Goal: Task Accomplishment & Management: Manage account settings

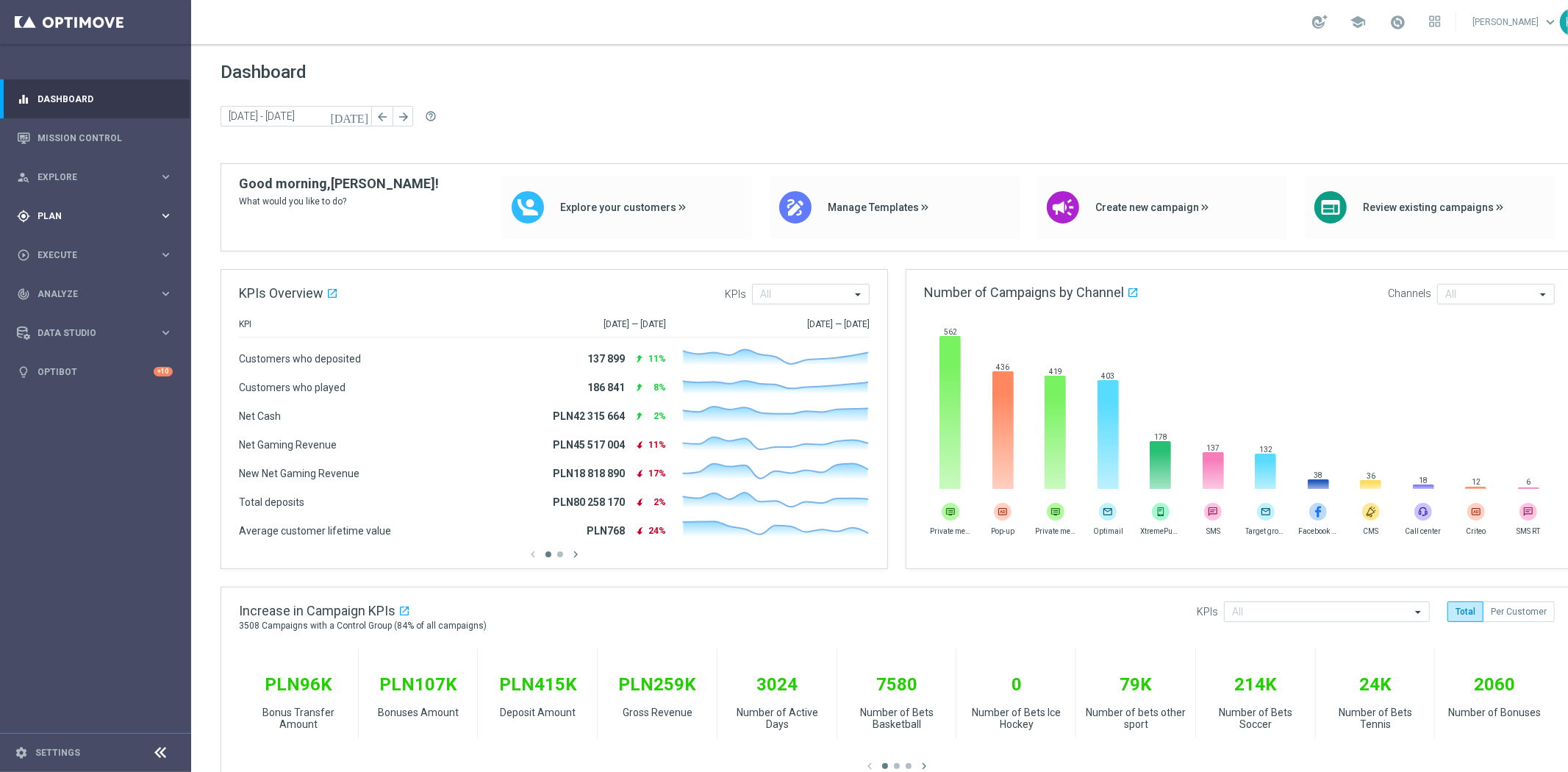
click at [73, 204] on div "gps_fixed Plan keyboard_arrow_right" at bounding box center [95, 215] width 189 height 39
click at [76, 246] on link "Target Groups" at bounding box center [95, 246] width 114 height 12
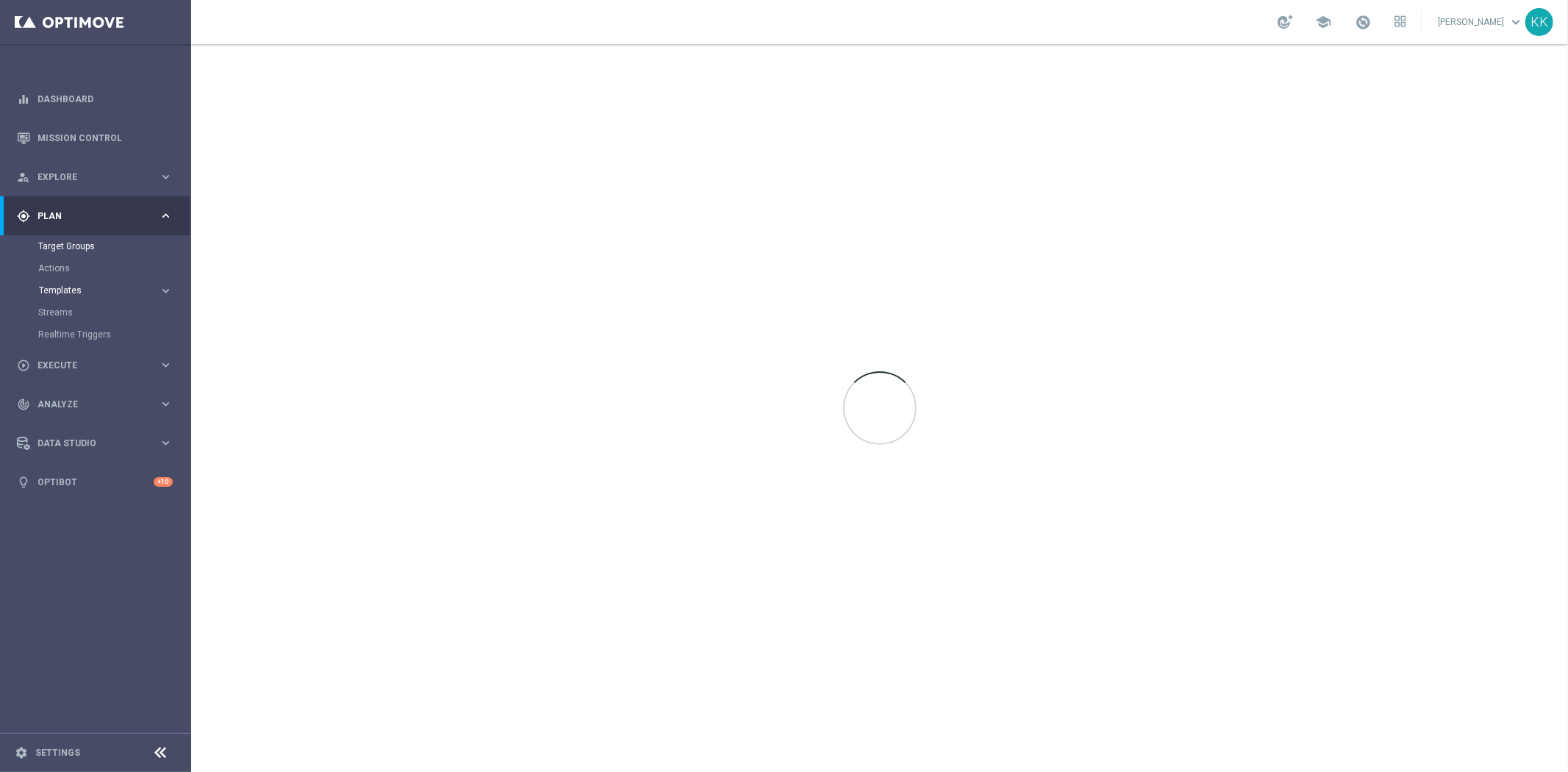
click at [78, 289] on span "Templates" at bounding box center [91, 290] width 105 height 9
click at [71, 311] on link "Optimail" at bounding box center [99, 312] width 107 height 12
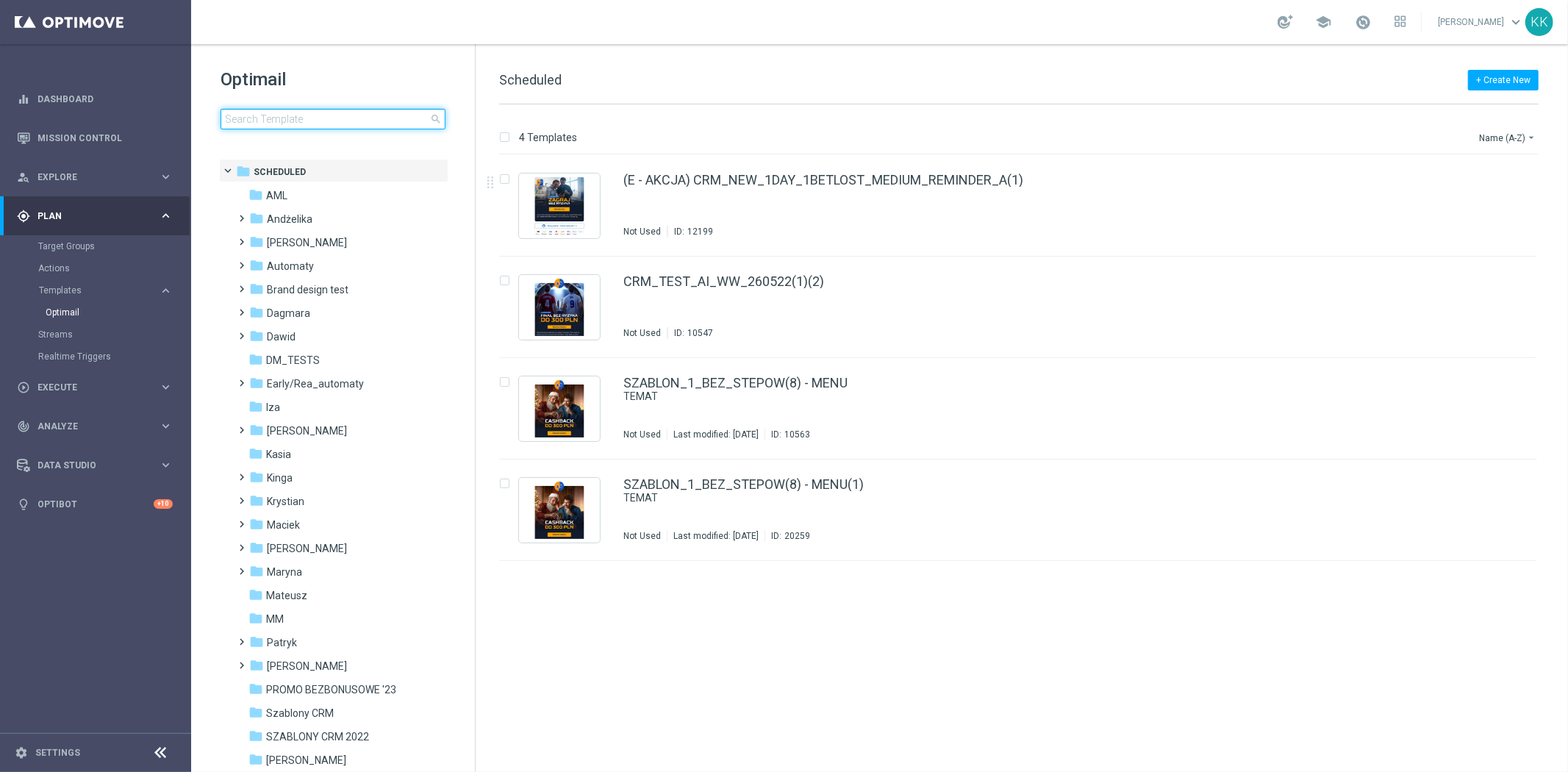
click at [358, 120] on input at bounding box center [333, 119] width 225 height 21
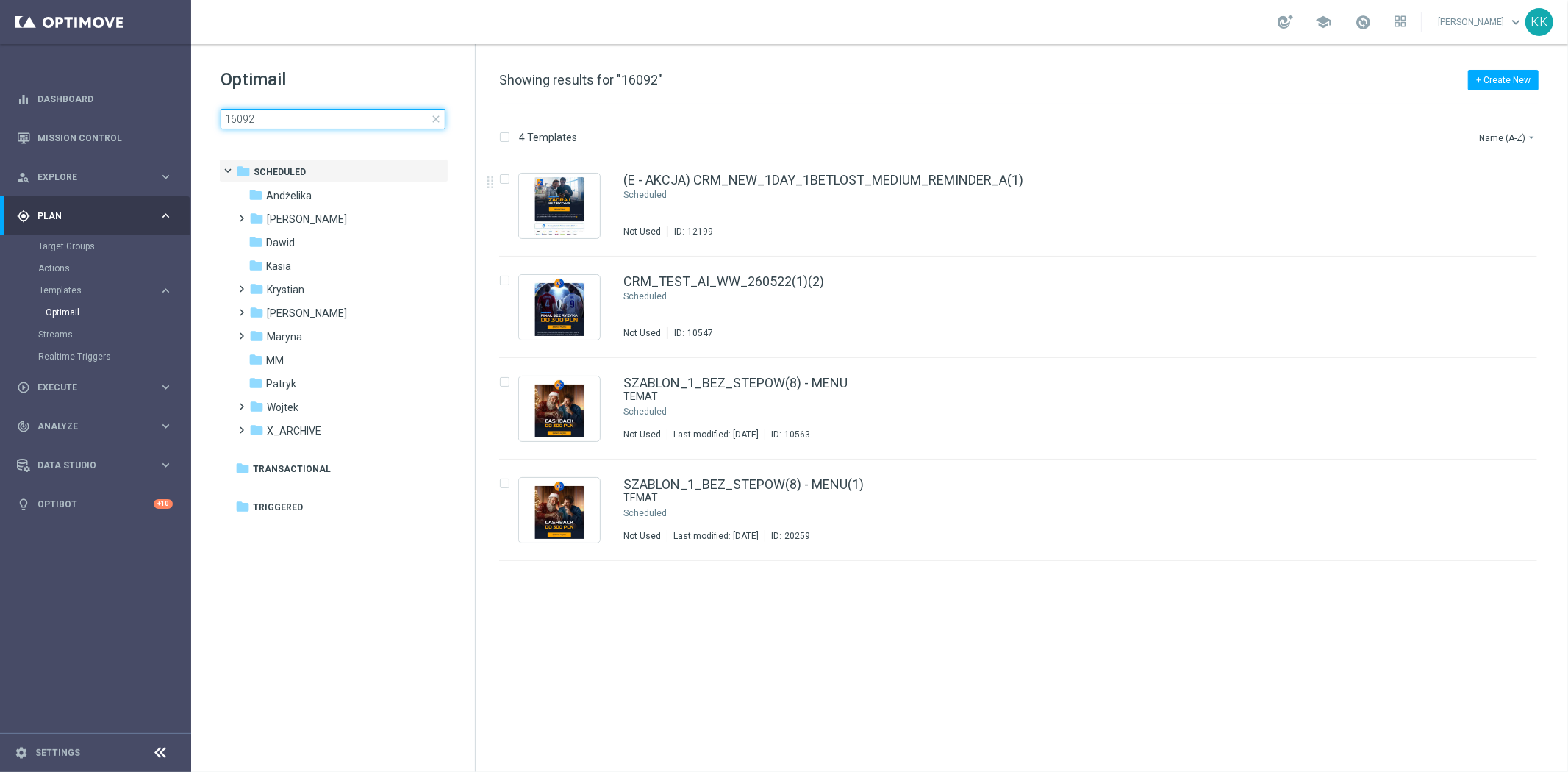
type input "160925"
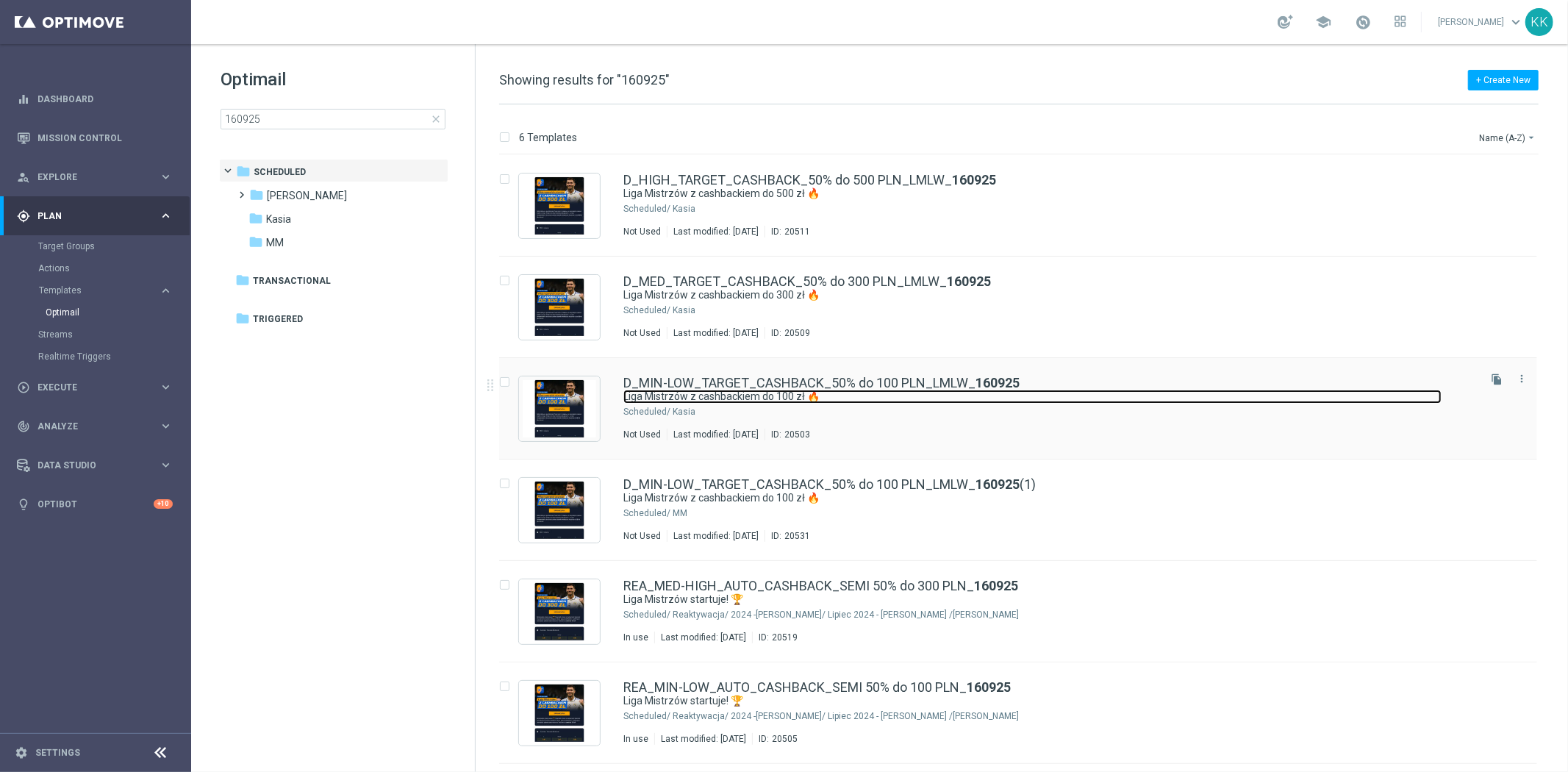
click at [773, 400] on link "Liga Mistrzów z cashbackiem do 100 zł 🔥" at bounding box center [1032, 396] width 818 height 14
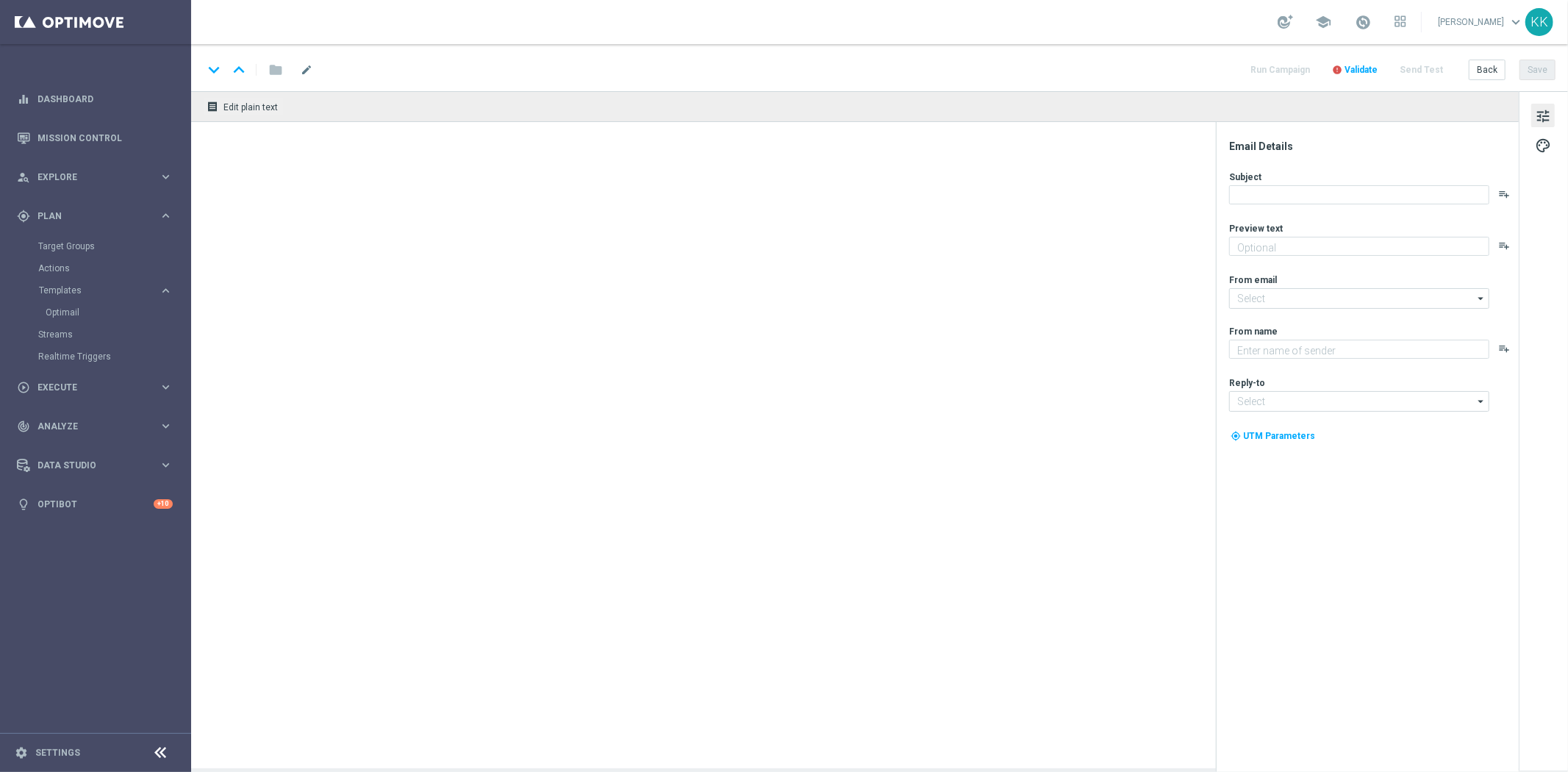
type textarea "Typuj bezpiecznie🛡️"
type input "oferta@sts.pl"
type textarea "STS"
type input "kontakt@sts.pl"
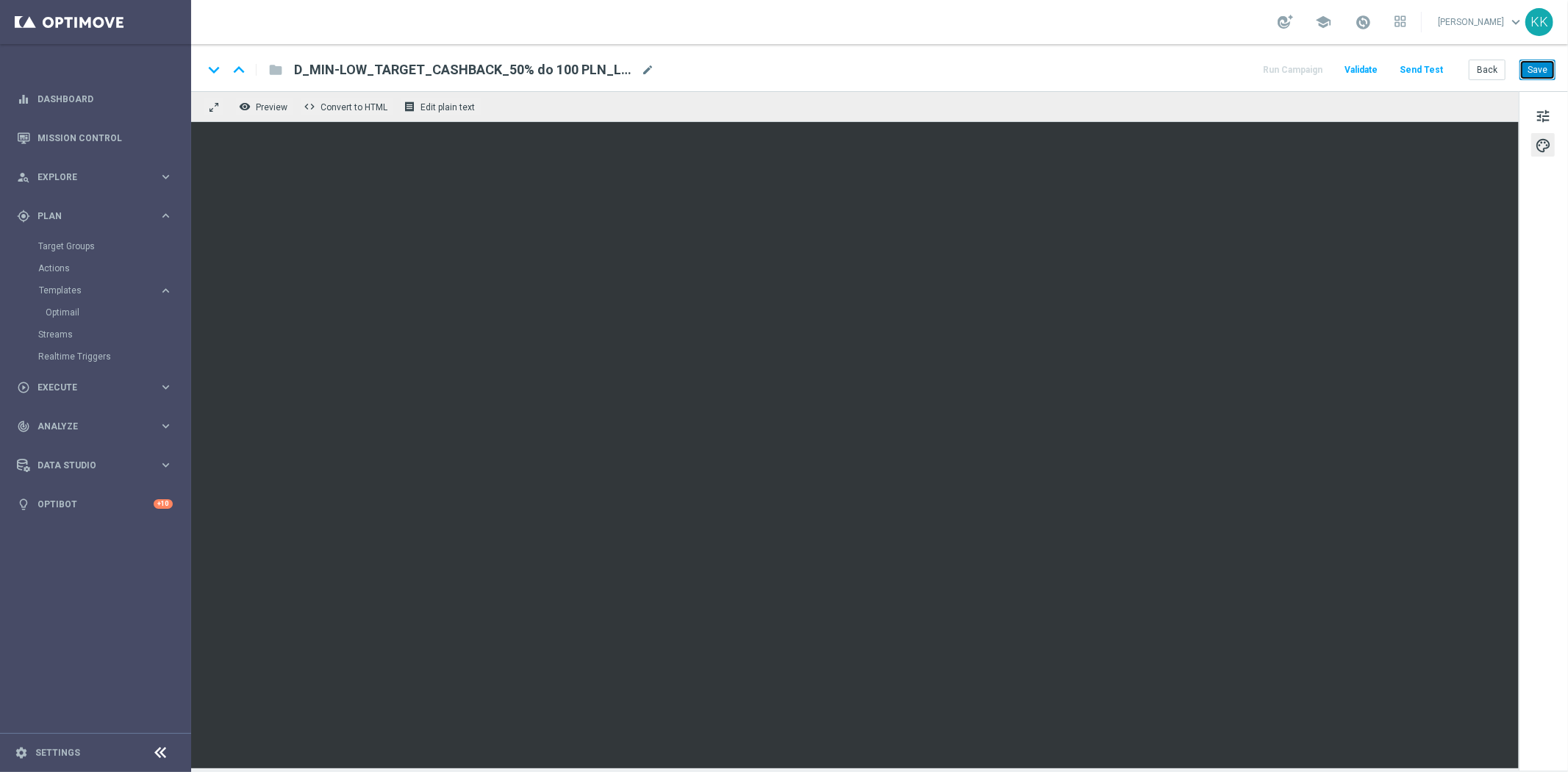
click at [1523, 72] on button "Save" at bounding box center [1538, 69] width 36 height 21
click at [1538, 59] on button "Save" at bounding box center [1538, 69] width 36 height 21
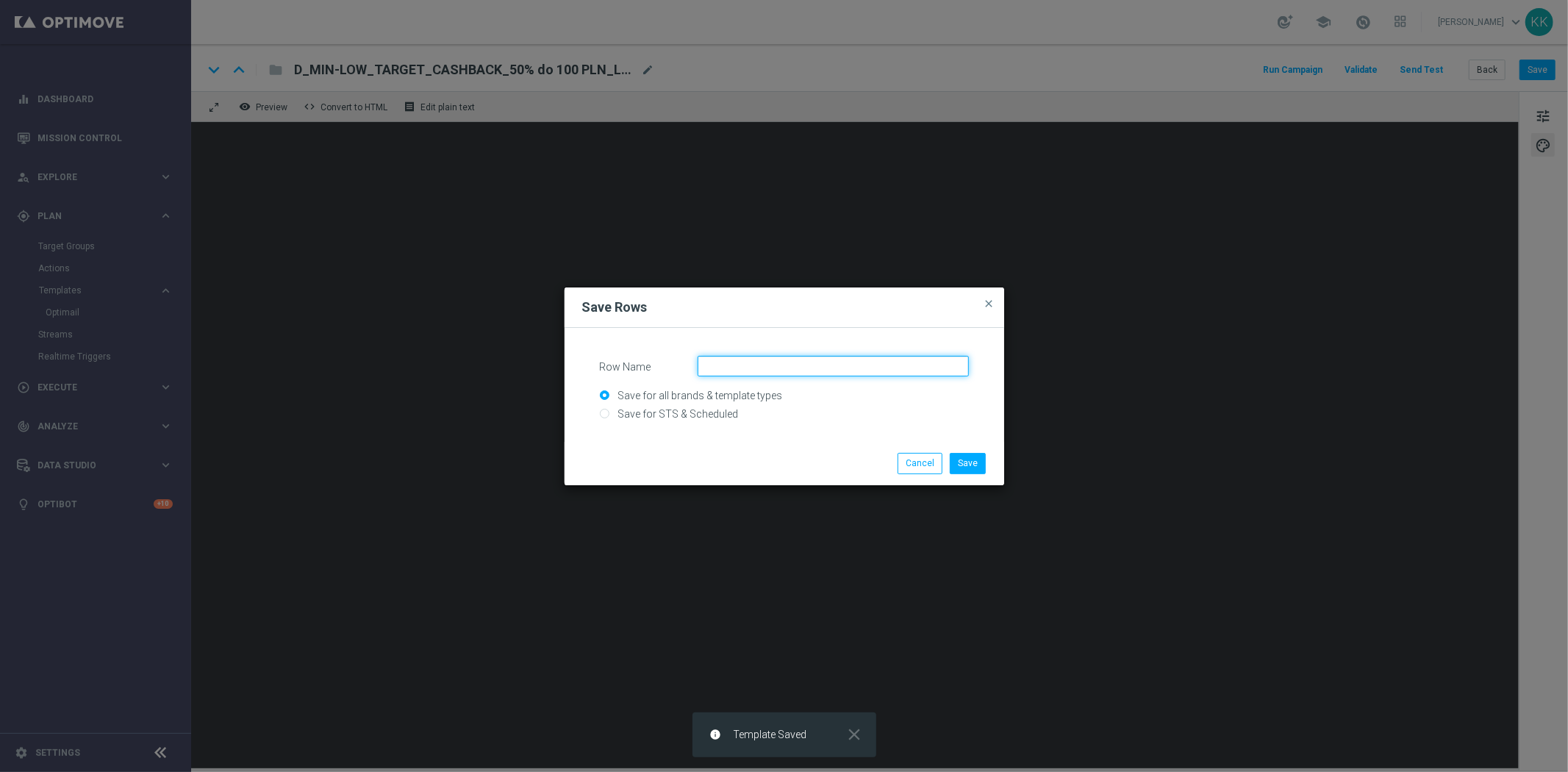
click at [833, 358] on input "Row Name" at bounding box center [833, 366] width 271 height 21
type input "glob_lm_160925"
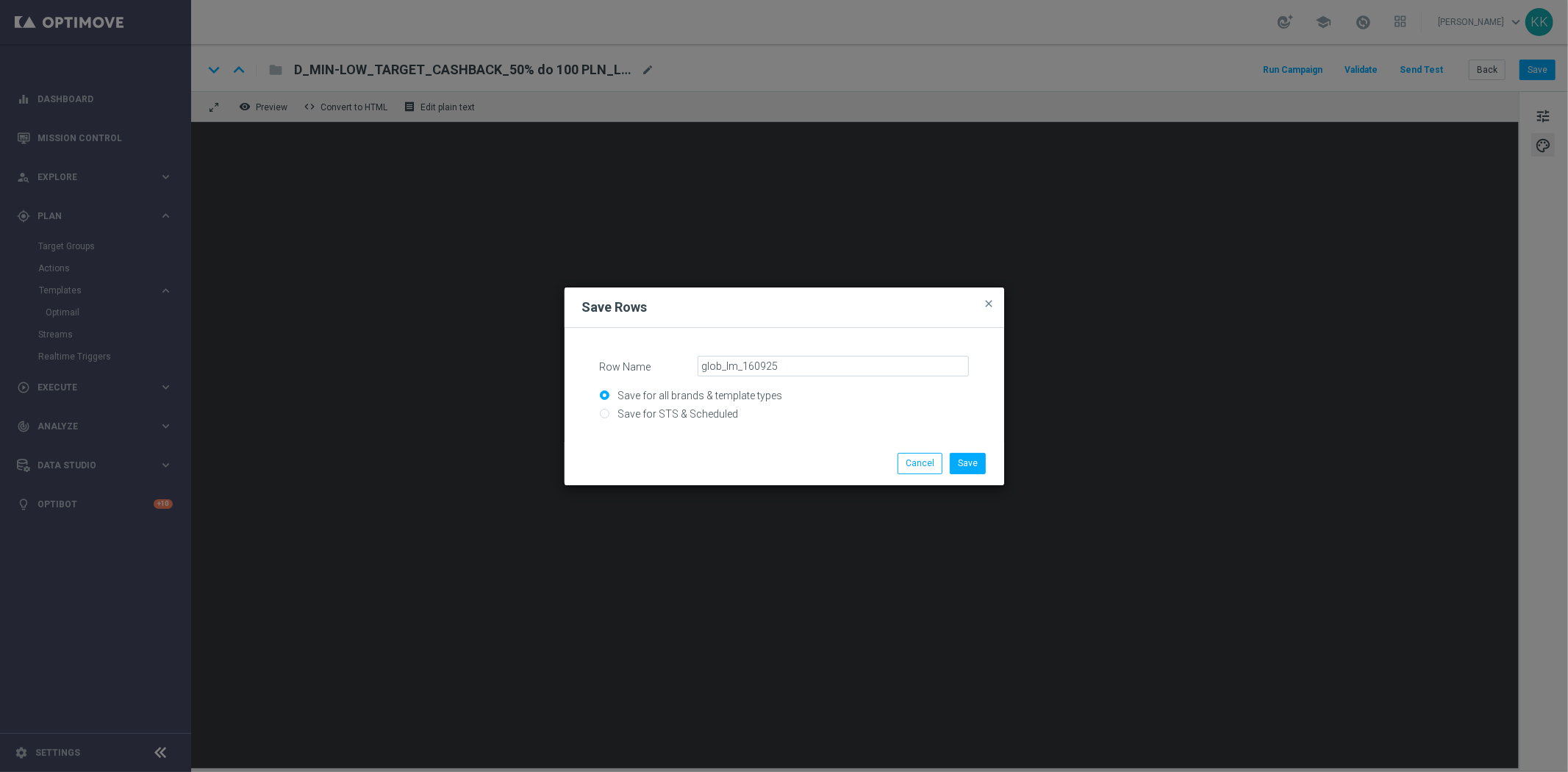
click at [688, 407] on input "Save for all brands & template types" at bounding box center [784, 402] width 369 height 21
click at [607, 418] on input "Save for STS & Scheduled" at bounding box center [784, 420] width 369 height 21
radio input "true"
drag, startPoint x: 814, startPoint y: 370, endPoint x: 635, endPoint y: 367, distance: 179.0
click at [636, 369] on div "Row Name glob_lm_160925" at bounding box center [784, 366] width 391 height 21
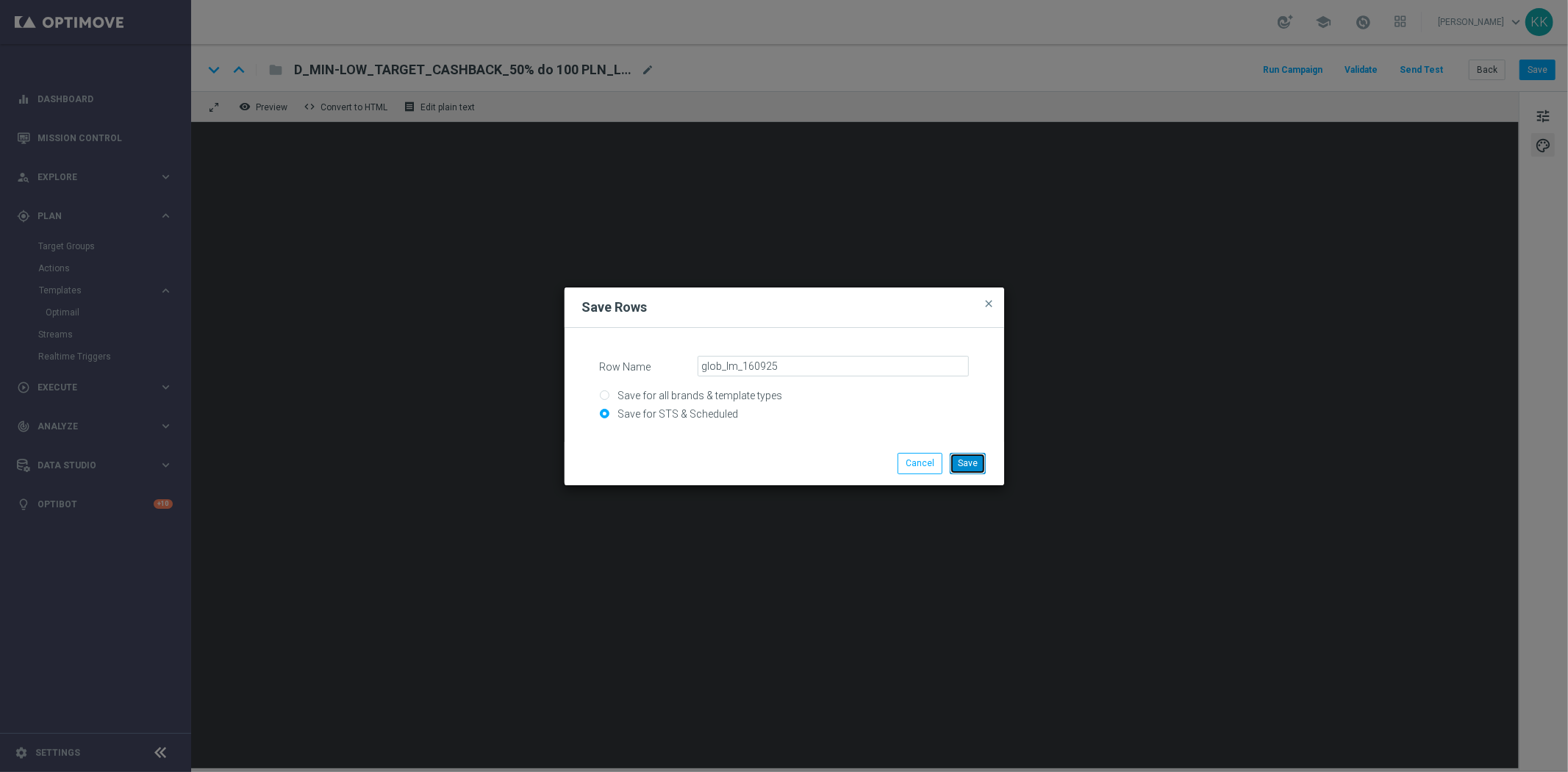
click at [972, 463] on button "Save" at bounding box center [968, 463] width 36 height 21
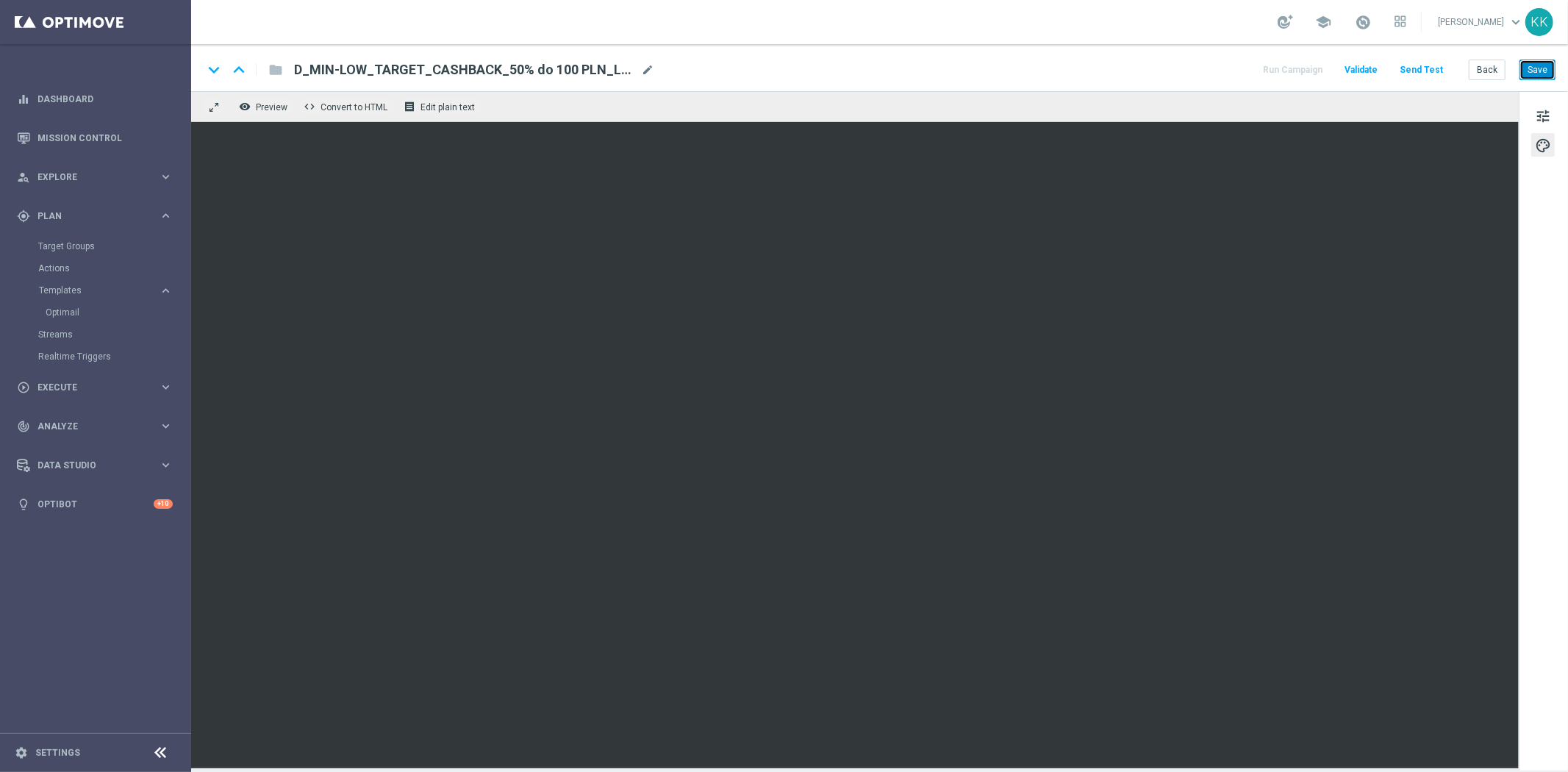
click at [1536, 67] on button "Save" at bounding box center [1538, 69] width 36 height 21
click at [1549, 69] on button "Save" at bounding box center [1538, 69] width 36 height 21
click at [1493, 72] on button "Back" at bounding box center [1486, 69] width 37 height 21
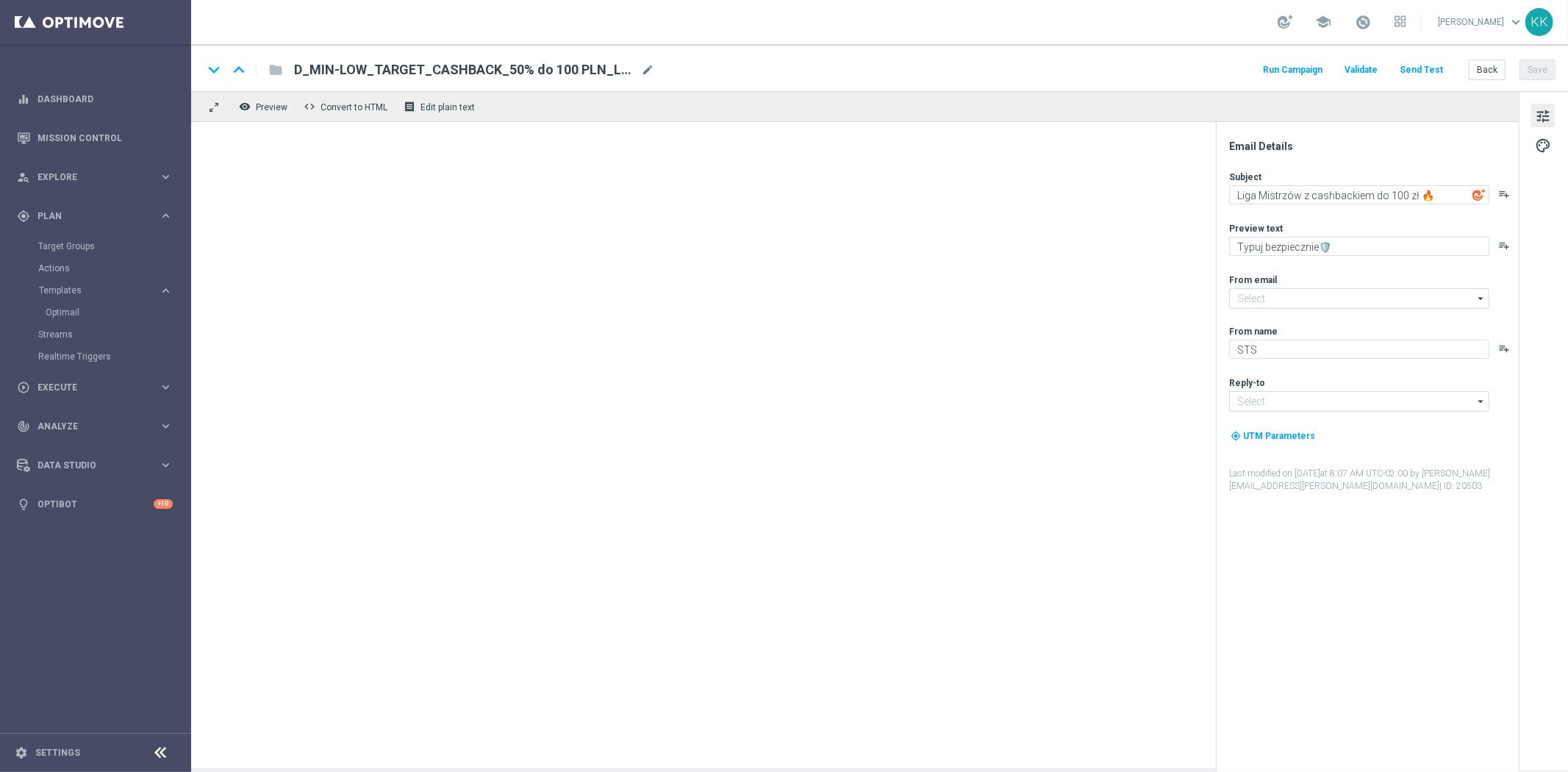
type input "oferta@sts.pl"
type input "kontakt@sts.pl"
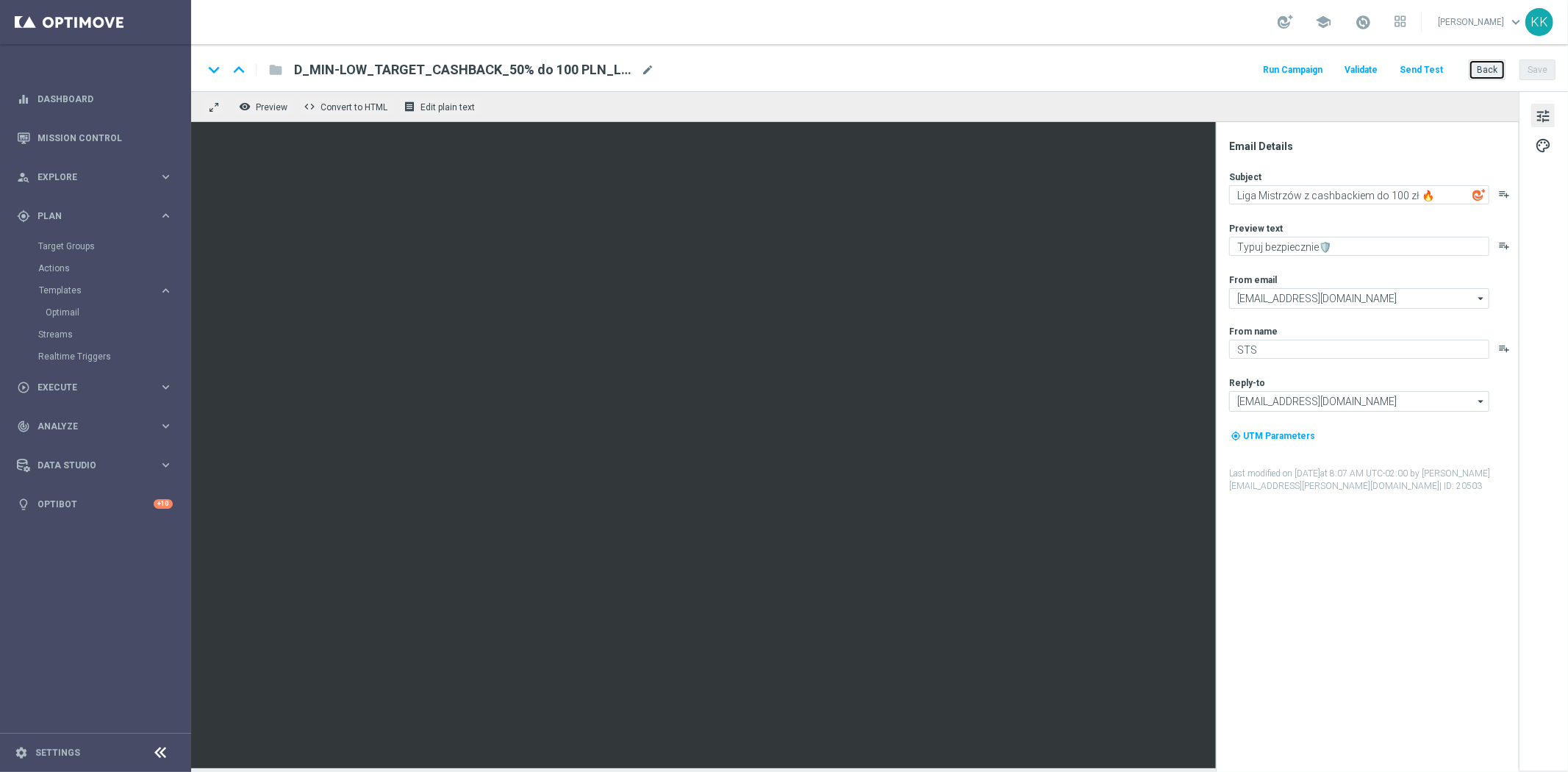
click at [1478, 72] on button "Back" at bounding box center [1486, 69] width 37 height 21
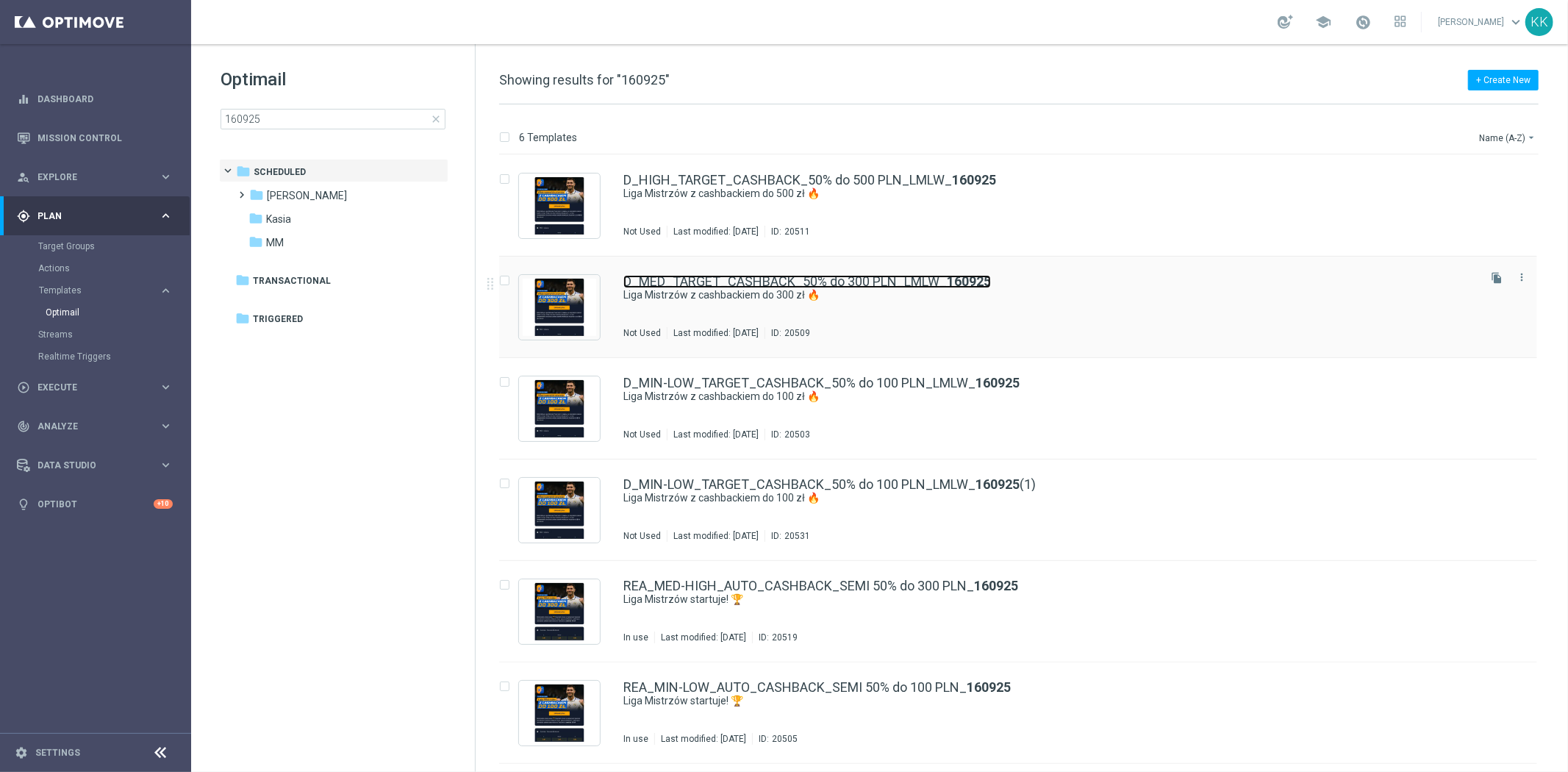
click at [834, 287] on link "D_MED_TARGET_CASHBACK_50% do 300 PLN_LMLW_ 160925" at bounding box center [807, 282] width 367 height 13
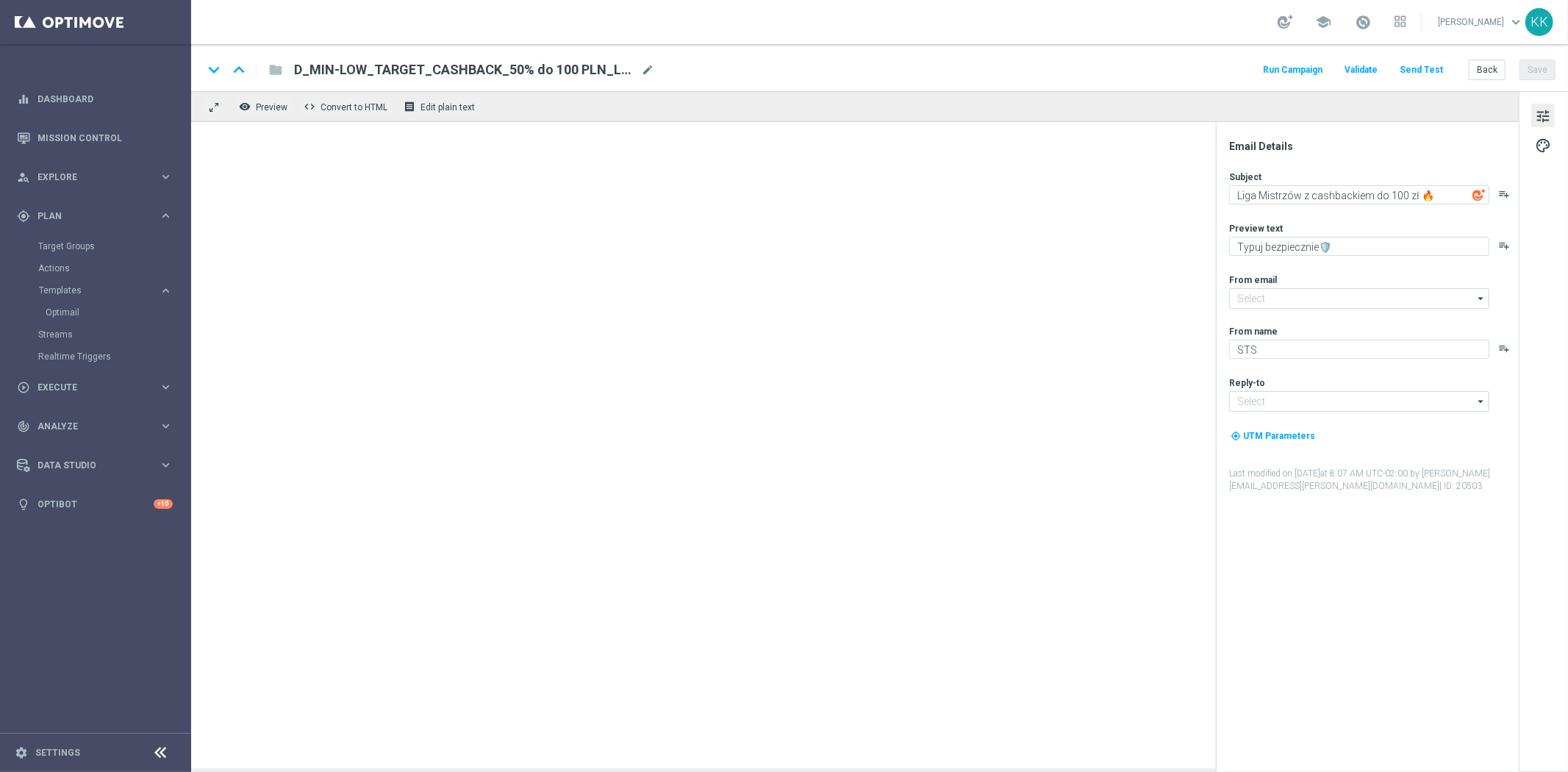
type input "oferta@sts.pl"
type input "kontakt@sts.pl"
type textarea "Liga Mistrzów z cashbackiem do 300 zł 🔥"
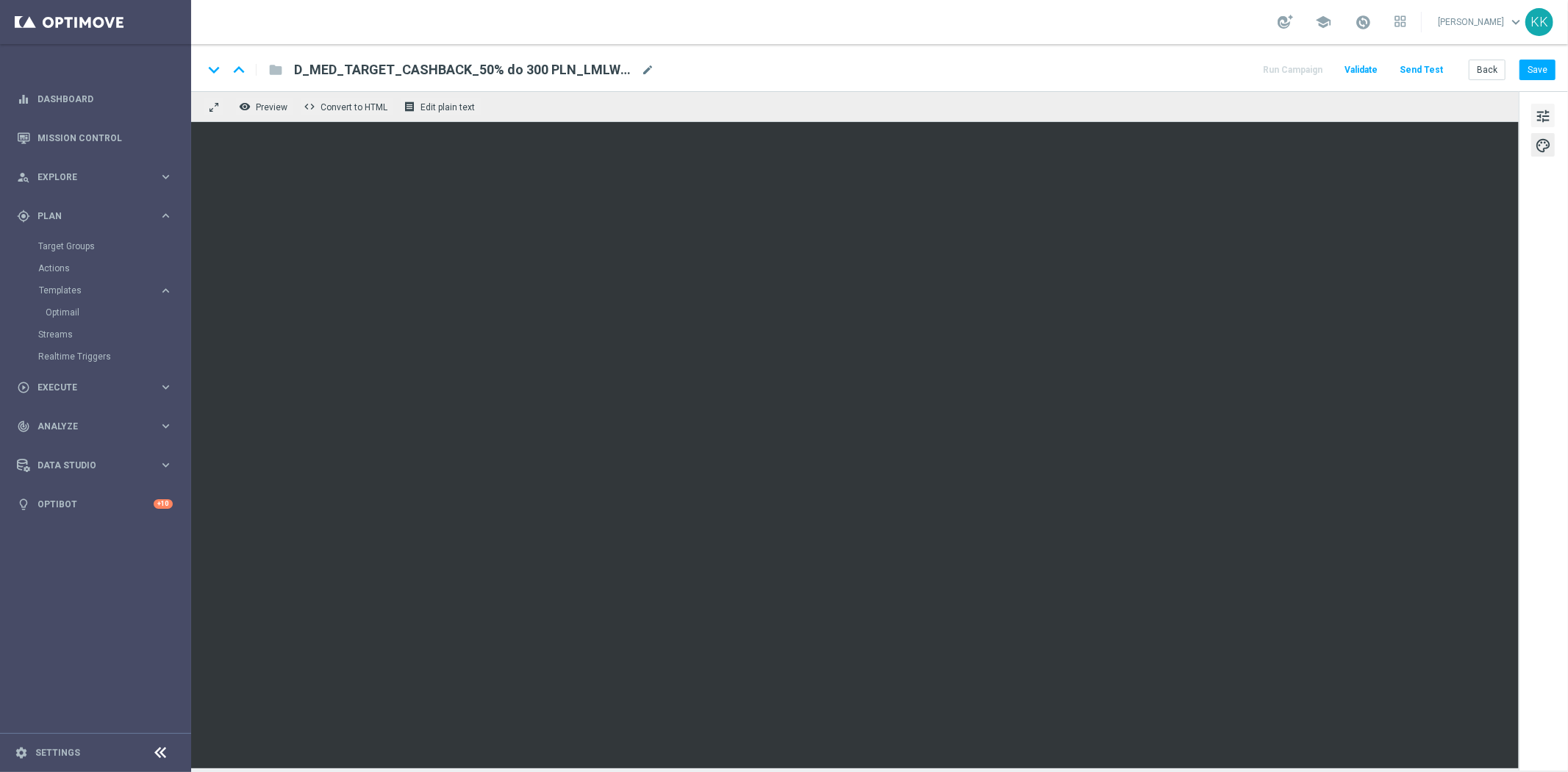
click at [1538, 112] on span "tune" at bounding box center [1542, 115] width 16 height 19
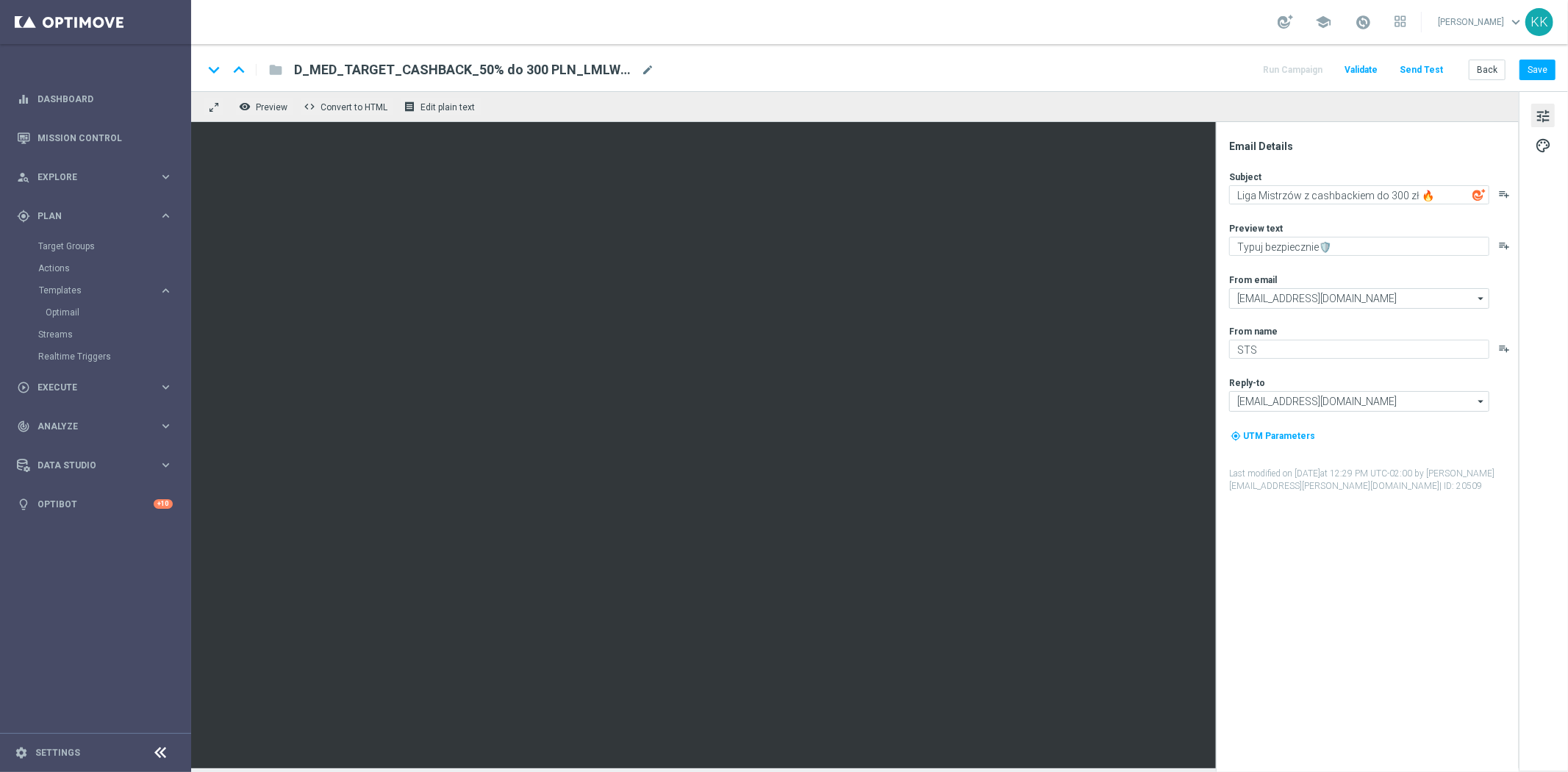
click at [1539, 157] on div "tune palette" at bounding box center [1543, 431] width 49 height 680
click at [1538, 152] on span "palette" at bounding box center [1542, 145] width 16 height 19
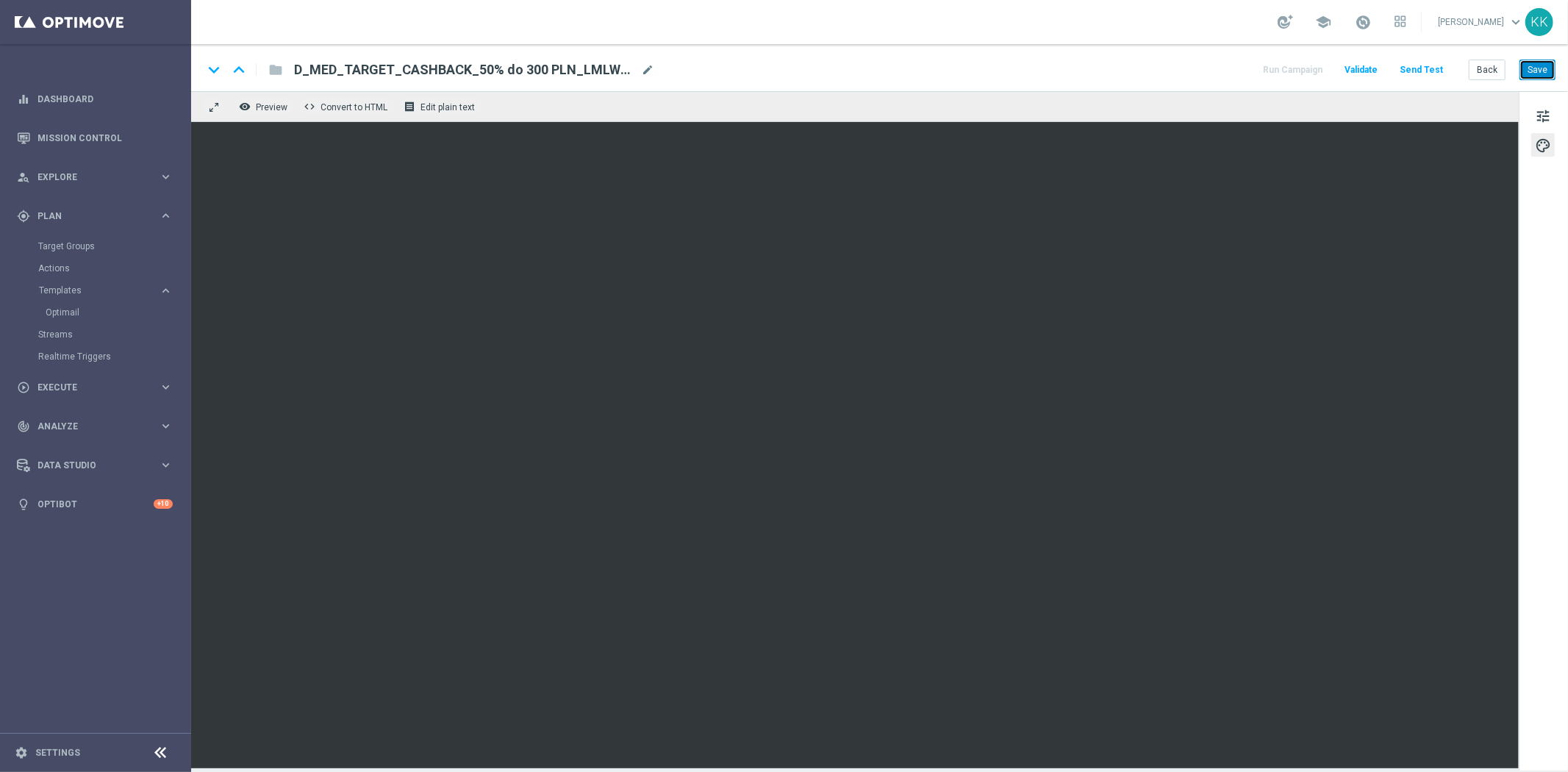
click at [1529, 73] on button "Save" at bounding box center [1538, 69] width 36 height 21
click at [1543, 68] on button "Save" at bounding box center [1538, 69] width 36 height 21
click at [1490, 72] on button "Back" at bounding box center [1486, 69] width 37 height 21
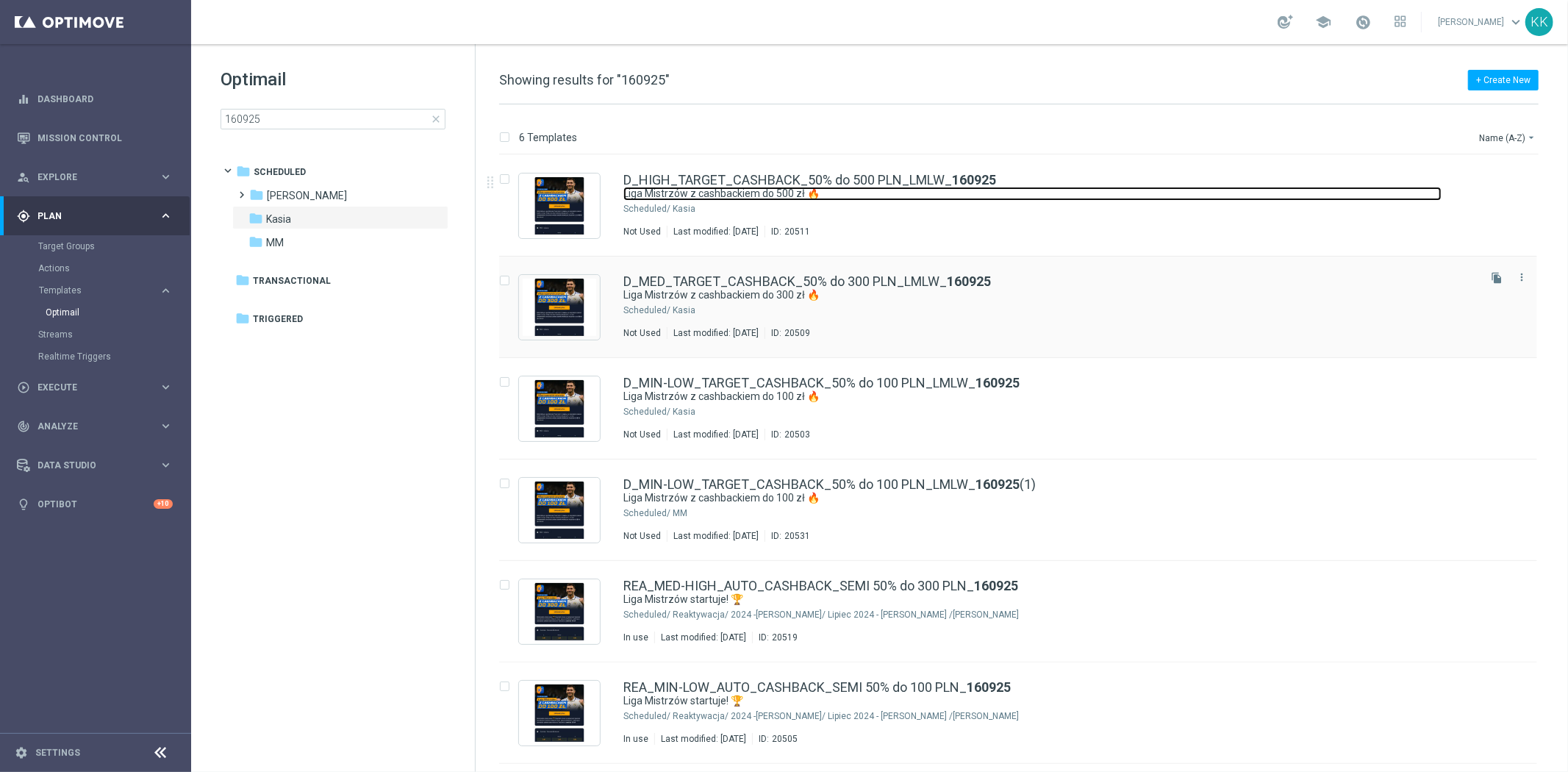
drag, startPoint x: 786, startPoint y: 197, endPoint x: 782, endPoint y: 260, distance: 63.1
click at [787, 196] on link "Liga Mistrzów z cashbackiem do 500 zł 🔥" at bounding box center [1032, 194] width 818 height 14
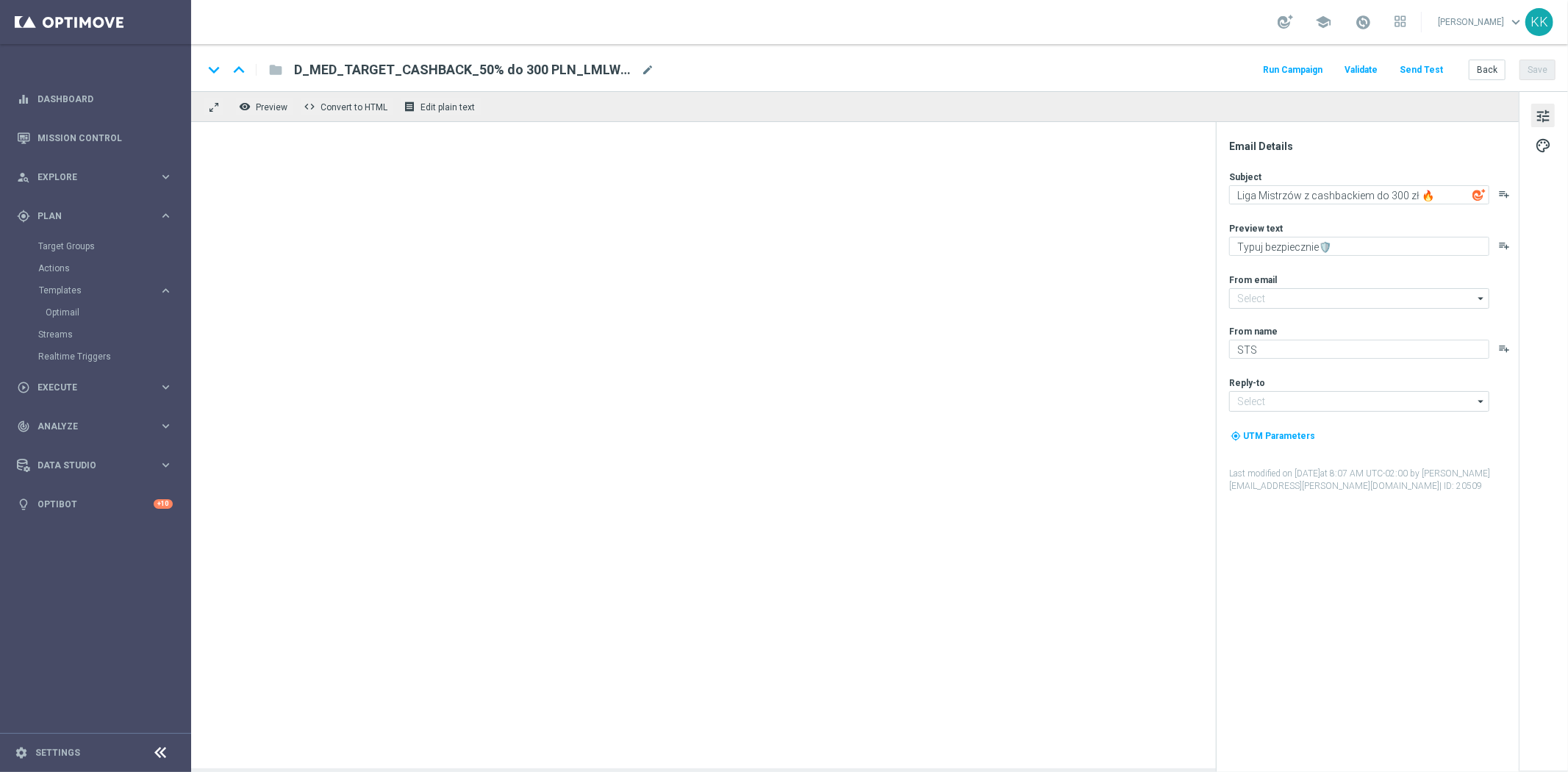
type input "oferta@sts.pl"
type input "kontakt@sts.pl"
type textarea "Liga Mistrzów z cashbackiem do 500 zł 🔥"
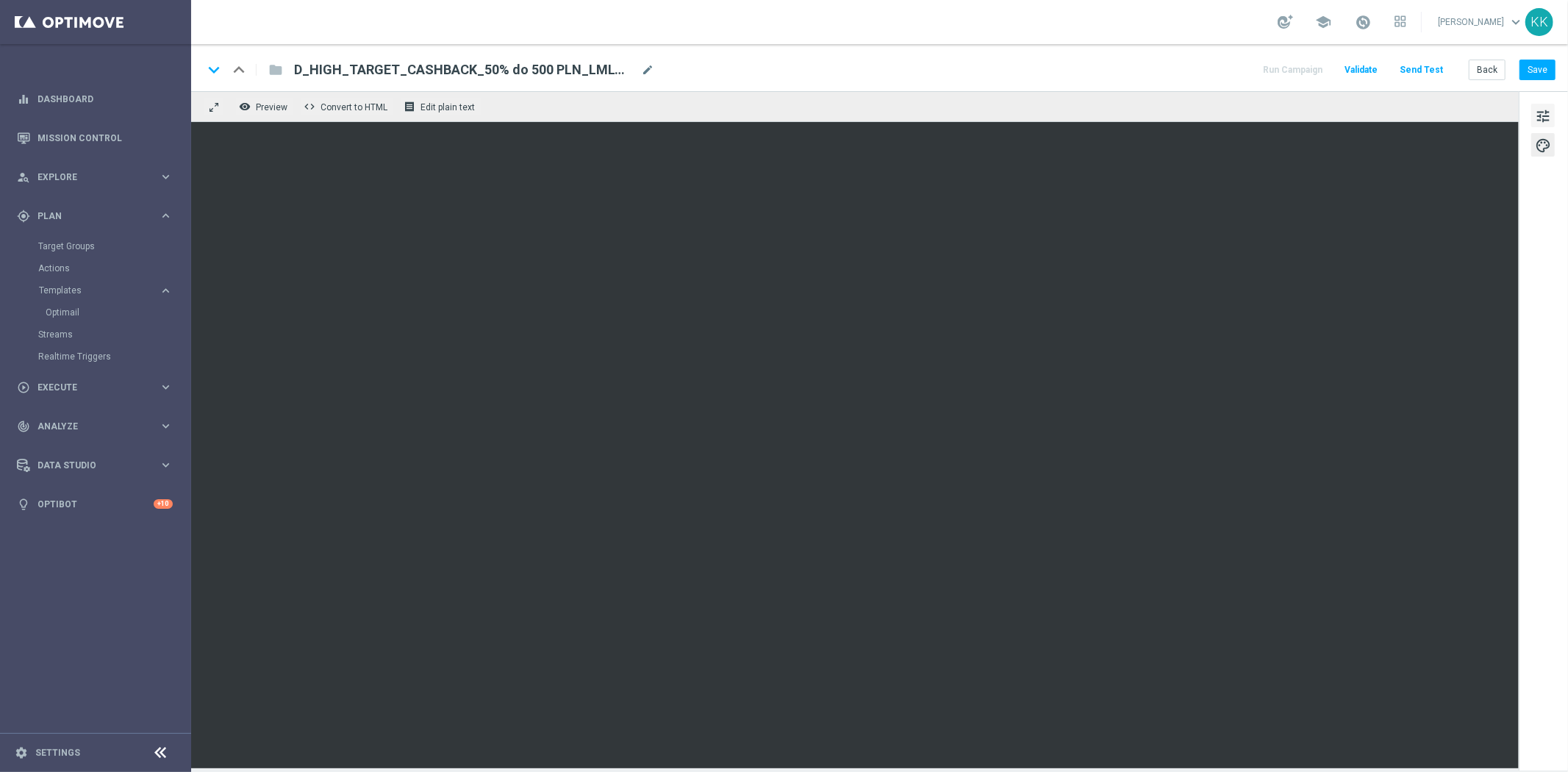
click at [1537, 116] on span "tune" at bounding box center [1542, 115] width 16 height 19
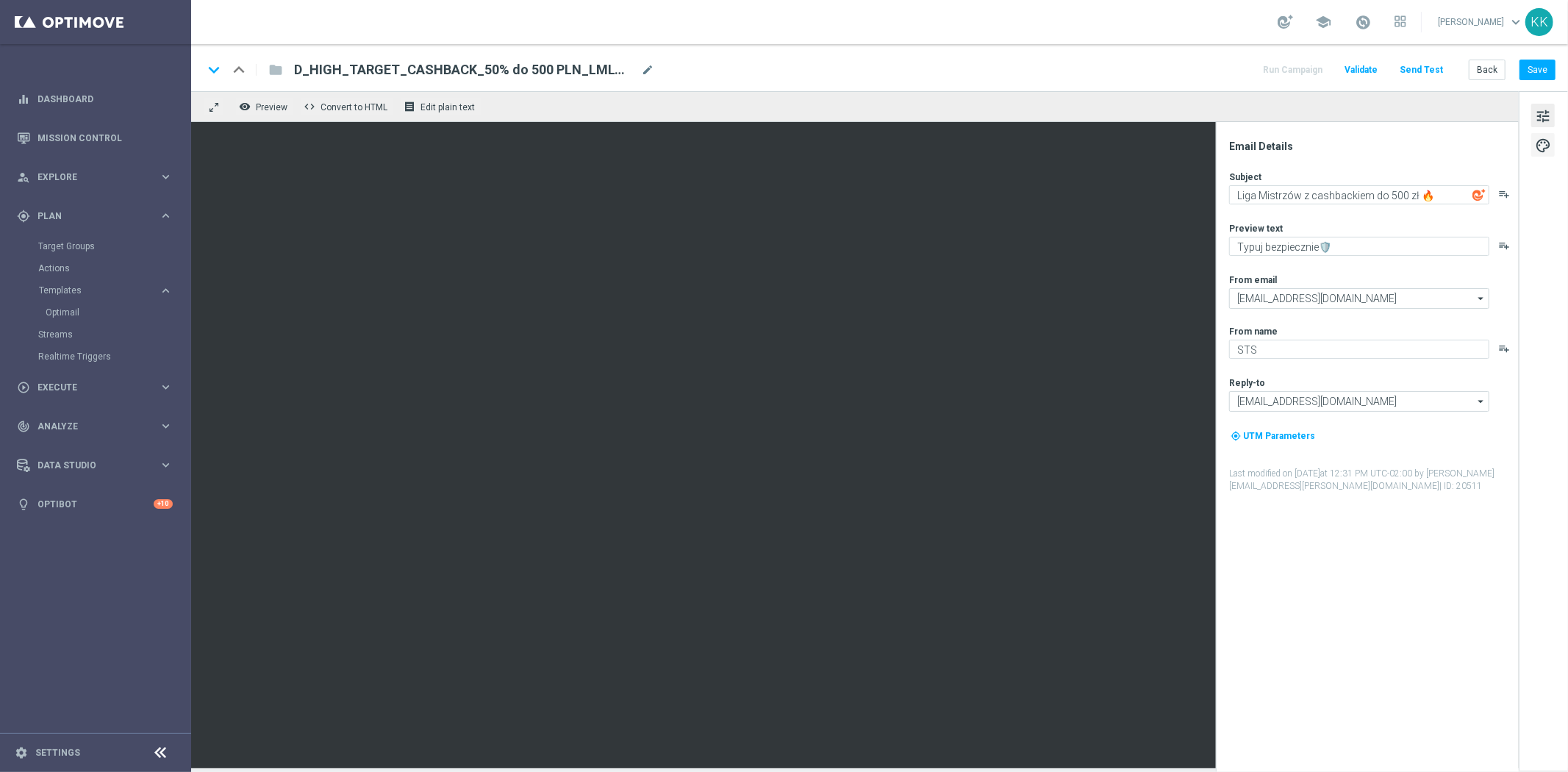
click at [1553, 151] on button "palette" at bounding box center [1542, 145] width 24 height 24
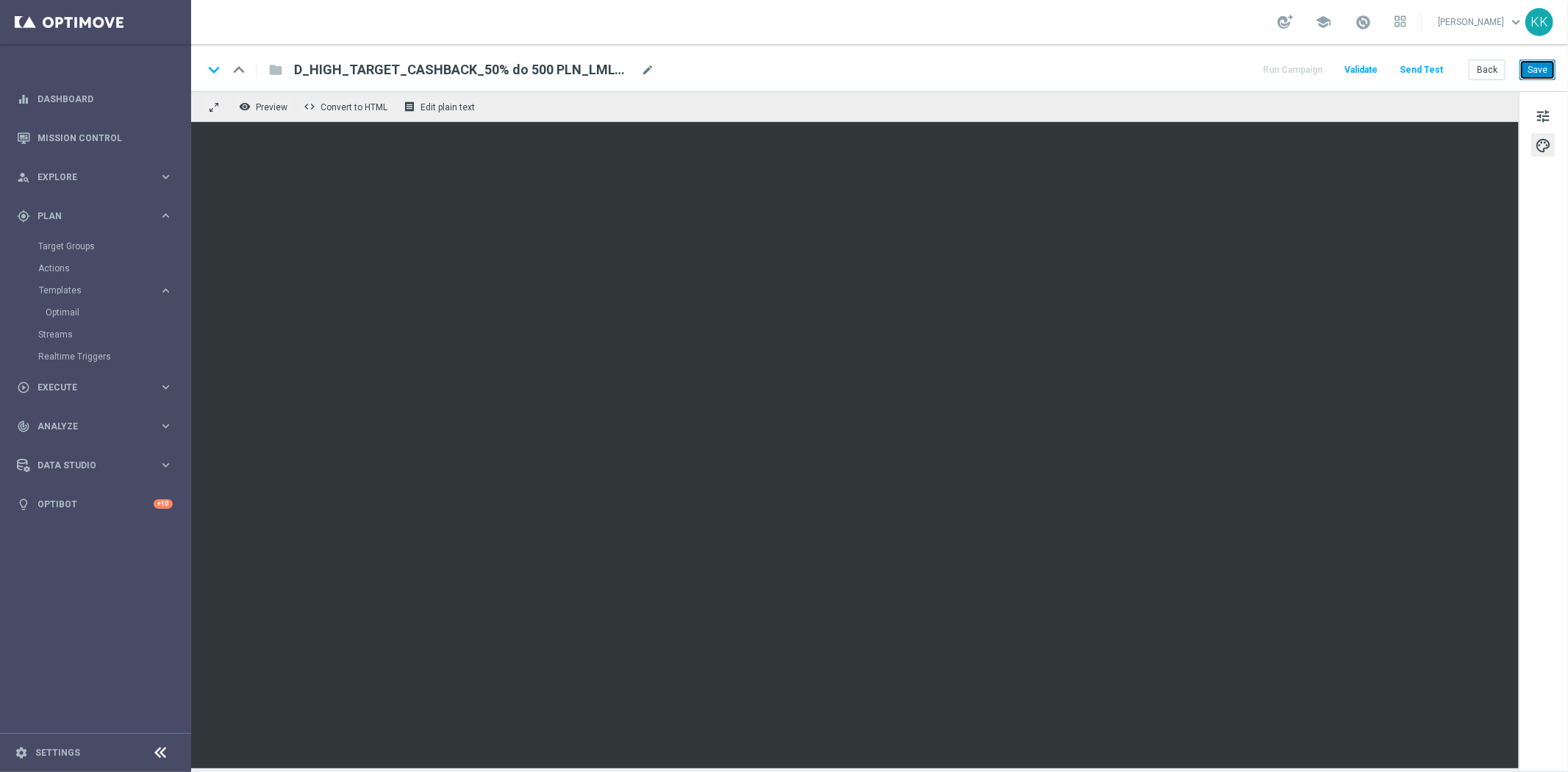
click at [1545, 66] on button "Save" at bounding box center [1538, 69] width 36 height 21
click at [1534, 63] on button "Save" at bounding box center [1538, 69] width 36 height 21
click at [1477, 75] on button "Back" at bounding box center [1486, 69] width 37 height 21
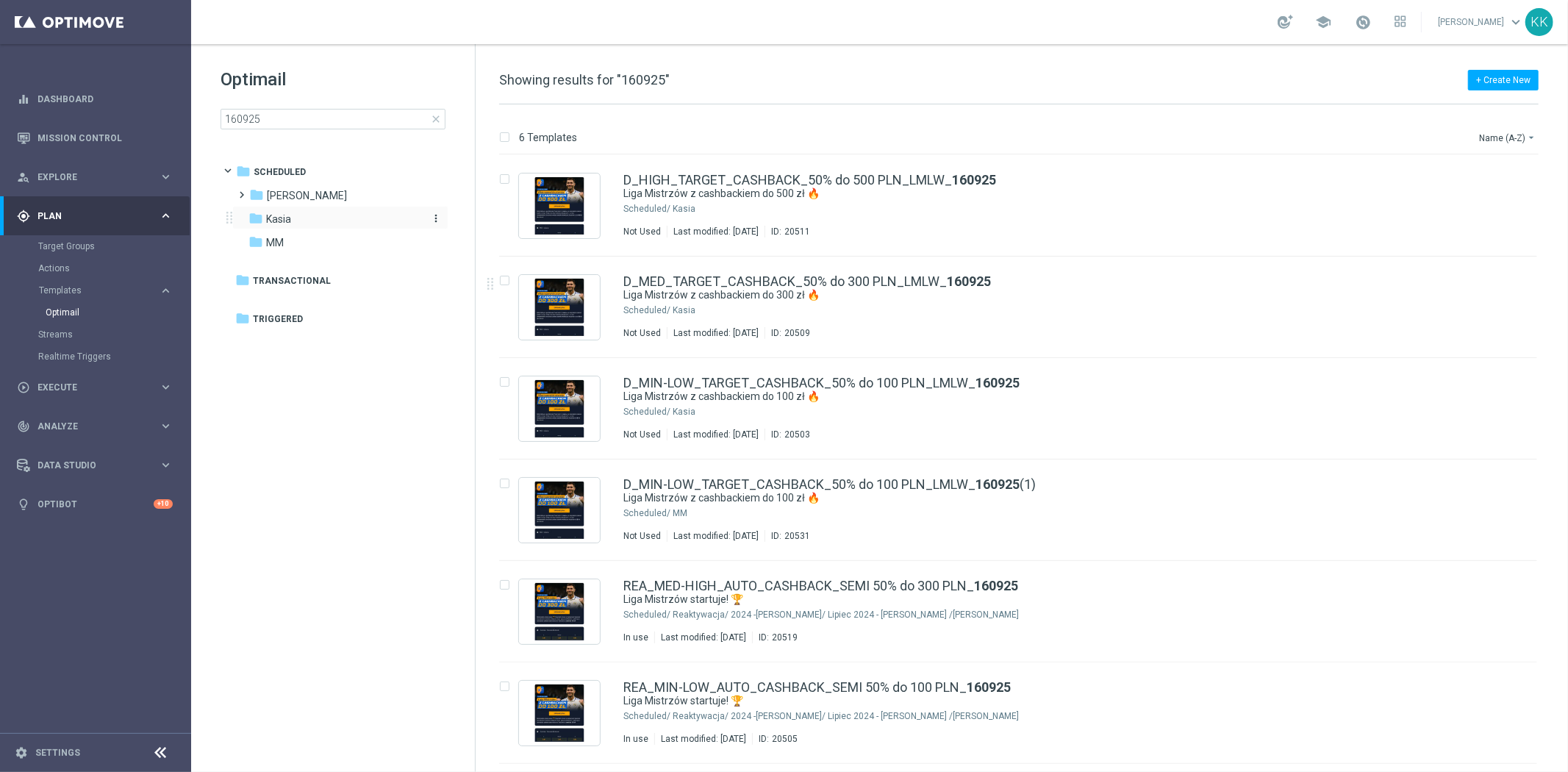
click at [291, 222] on span "Kasia" at bounding box center [278, 219] width 25 height 13
click at [288, 194] on span "Antoni L." at bounding box center [306, 195] width 80 height 13
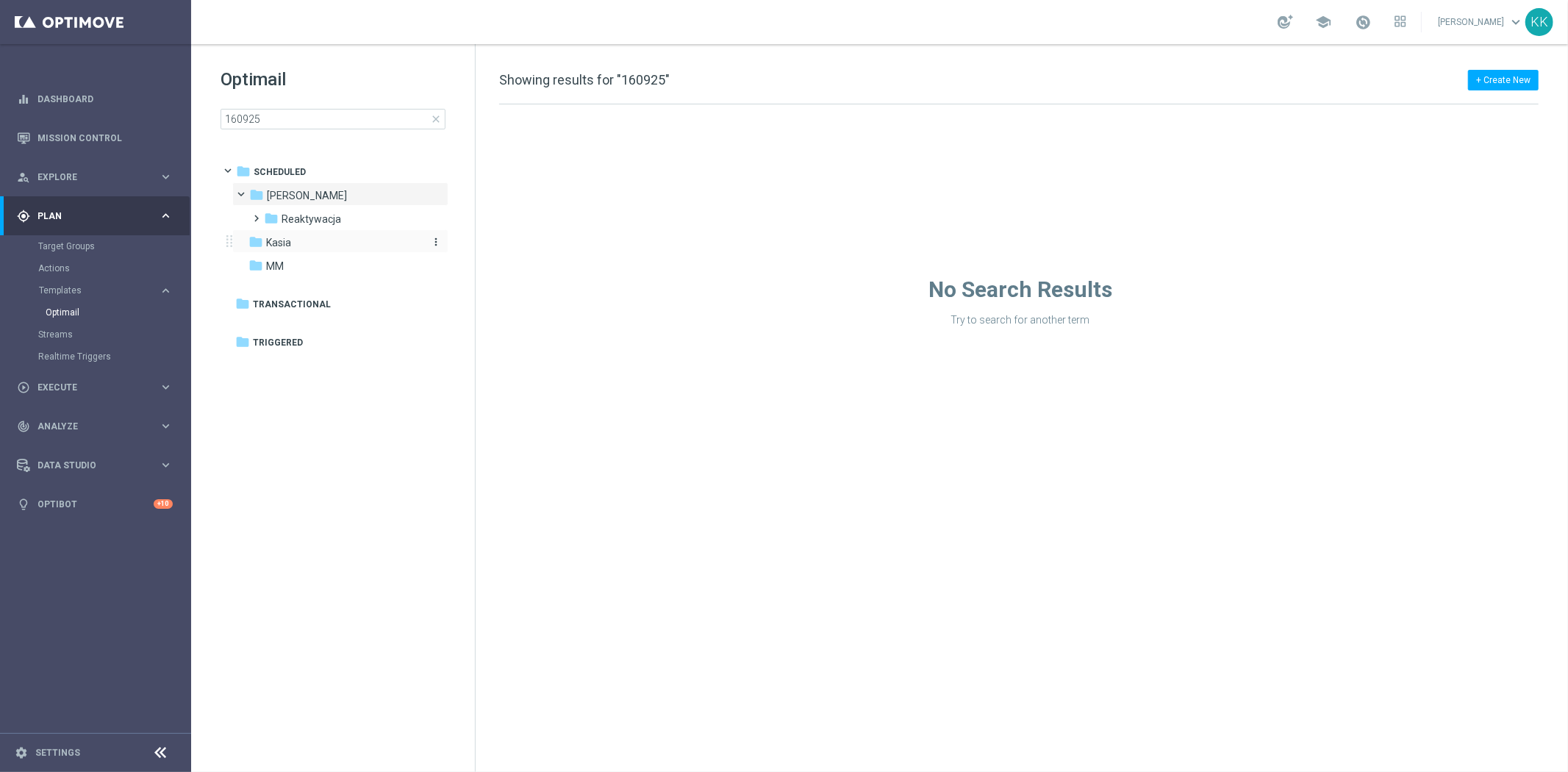
click at [297, 243] on div "folder Kasia" at bounding box center [333, 243] width 169 height 17
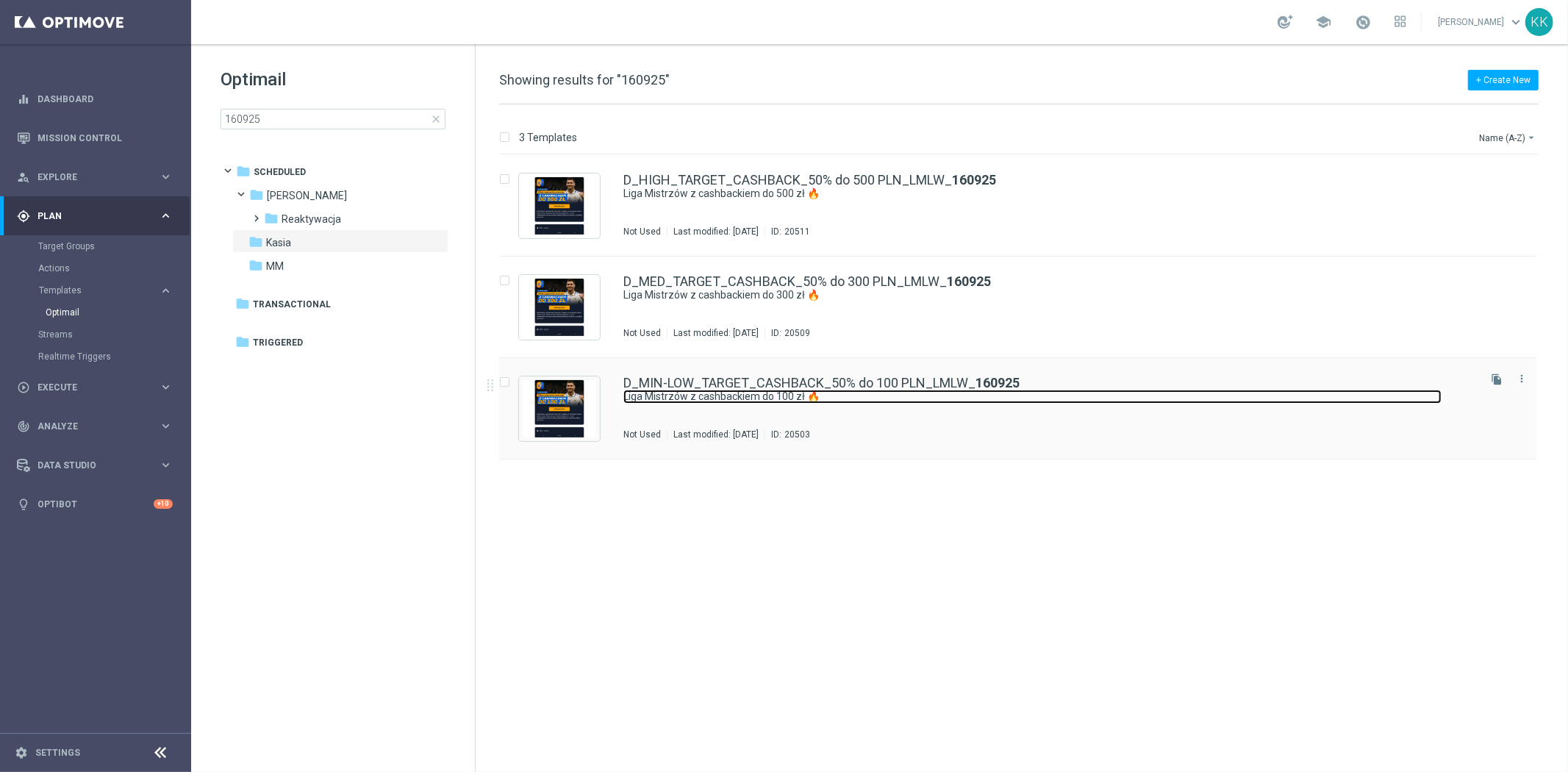
click at [639, 391] on link "Liga Mistrzów z cashbackiem do 100 zł 🔥" at bounding box center [1032, 396] width 818 height 14
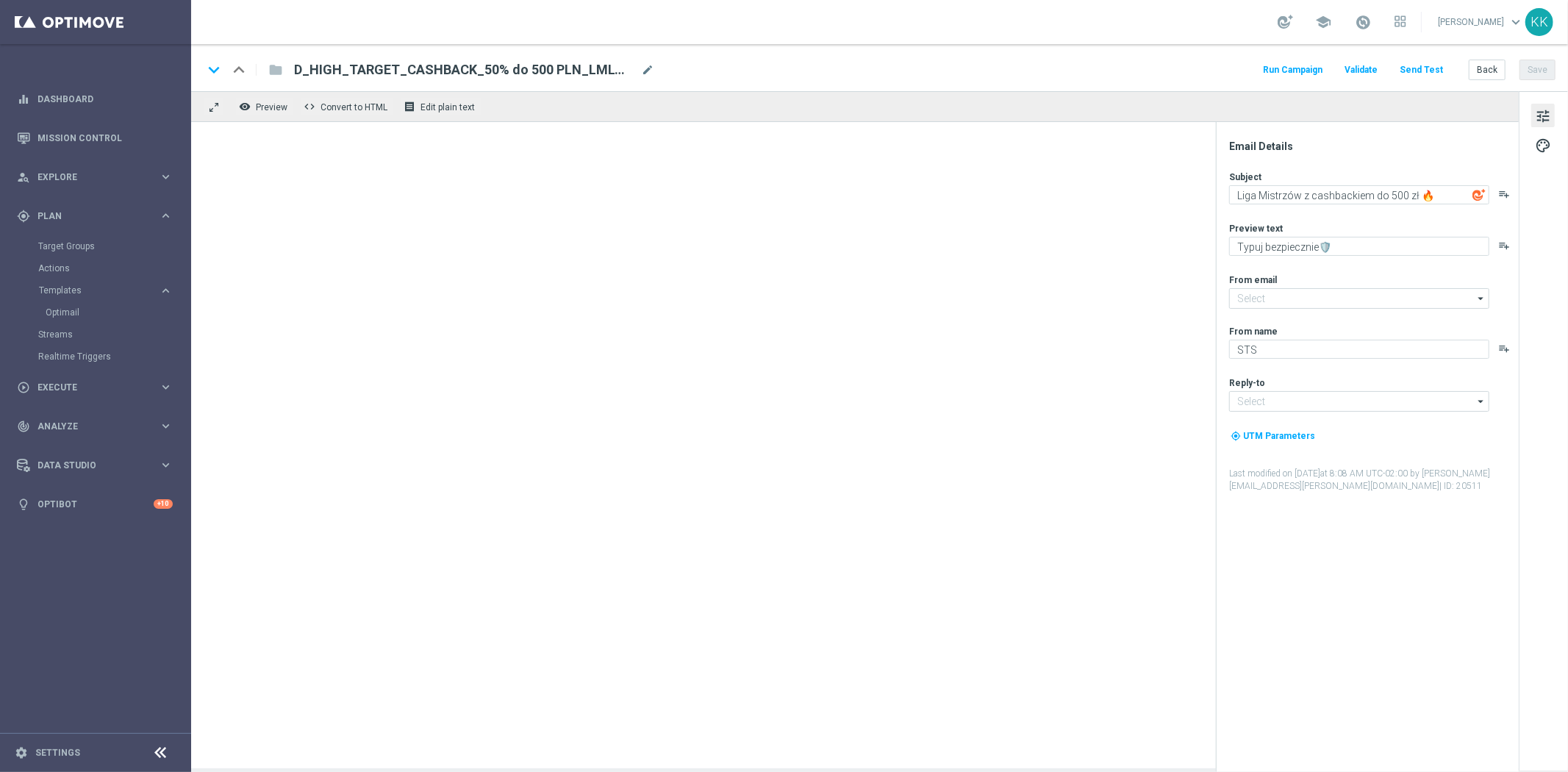
type input "oferta@sts.pl"
type input "kontakt@sts.pl"
type textarea "Liga Mistrzów z cashbackiem do 100 zł 🔥"
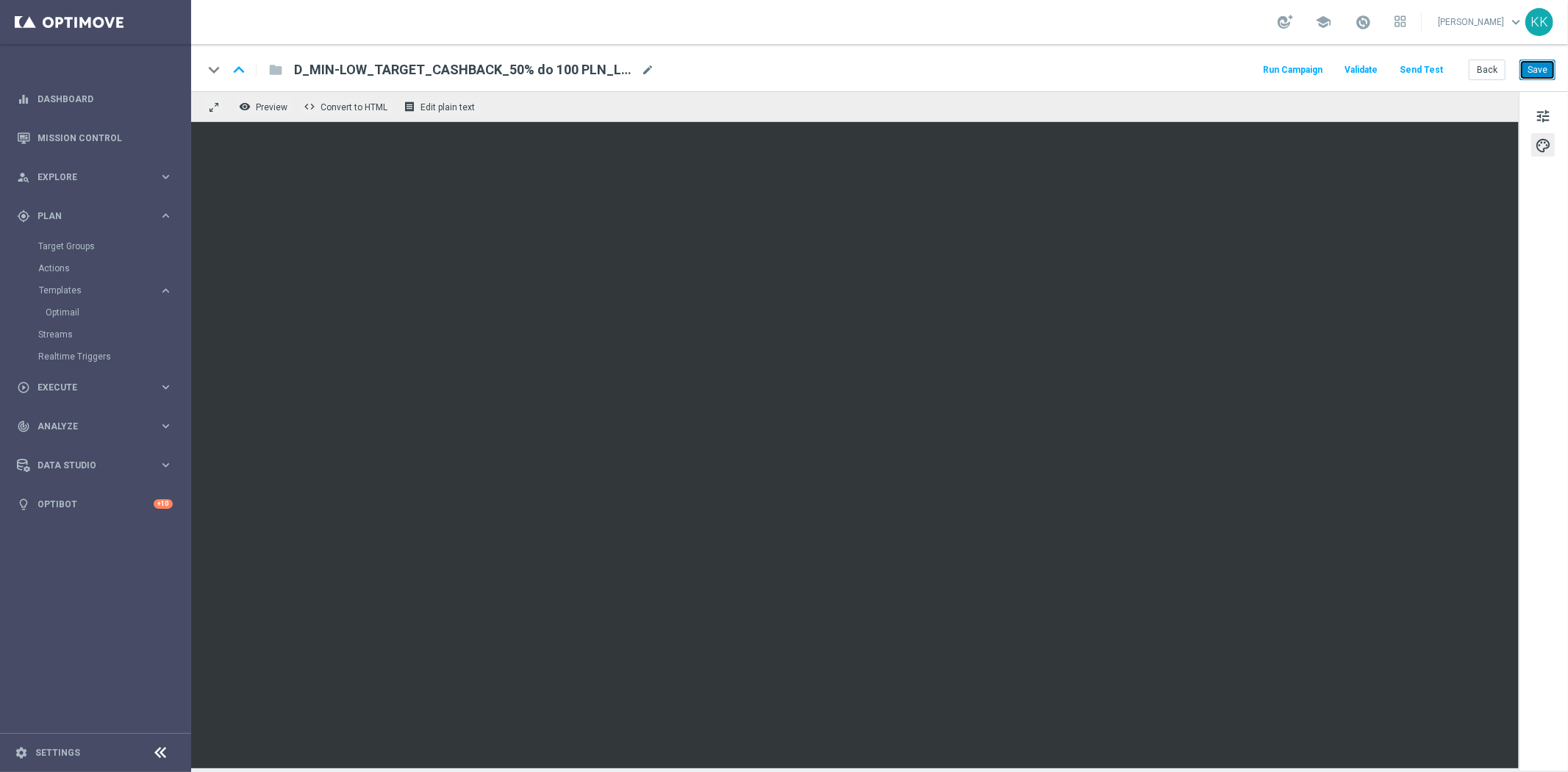
click at [1530, 59] on button "Save" at bounding box center [1538, 69] width 36 height 21
click at [1486, 73] on button "Back" at bounding box center [1486, 69] width 37 height 21
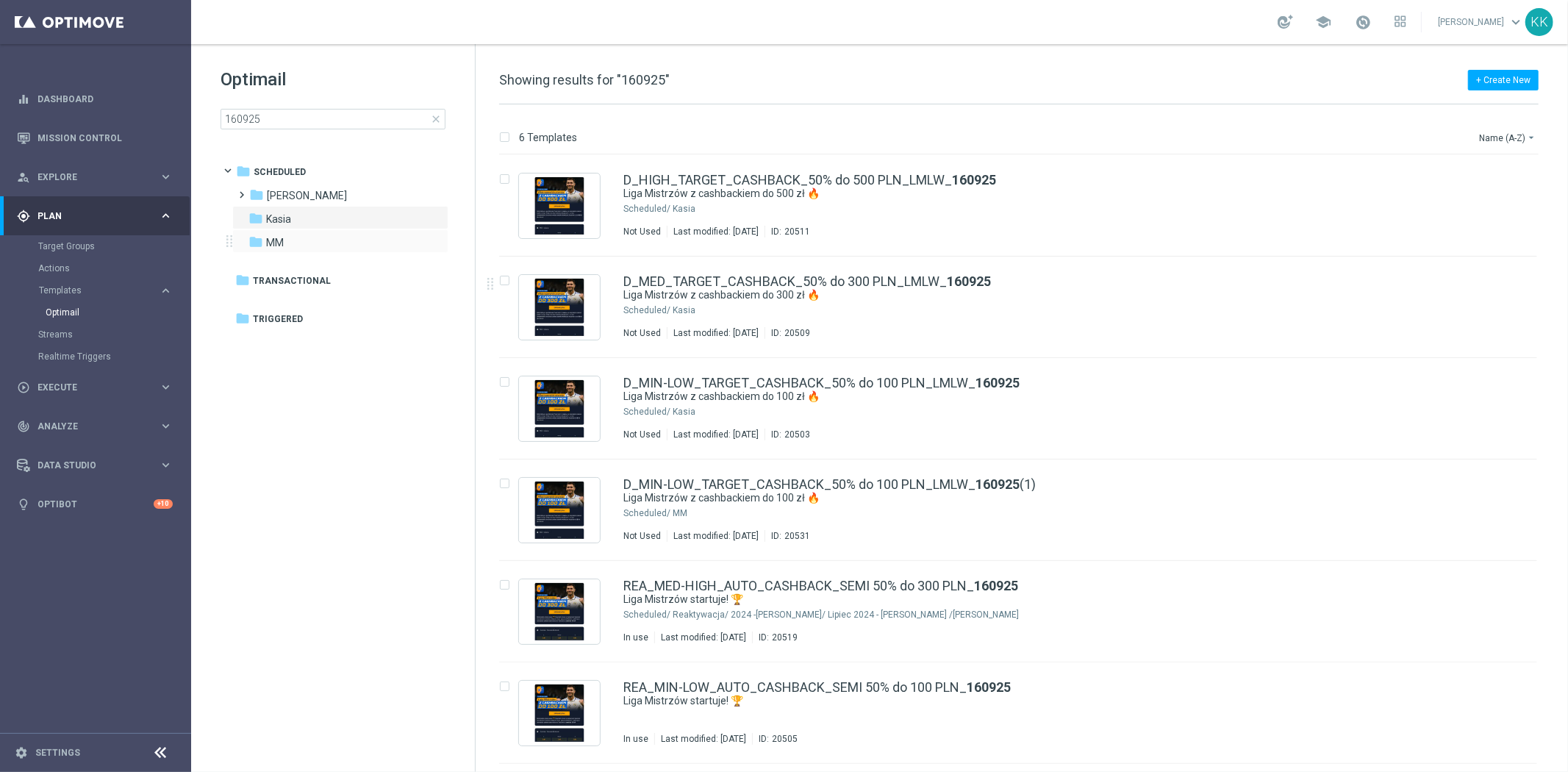
click at [307, 232] on div "folder MM more_vert" at bounding box center [340, 241] width 216 height 24
click at [298, 236] on div "folder MM" at bounding box center [333, 243] width 169 height 17
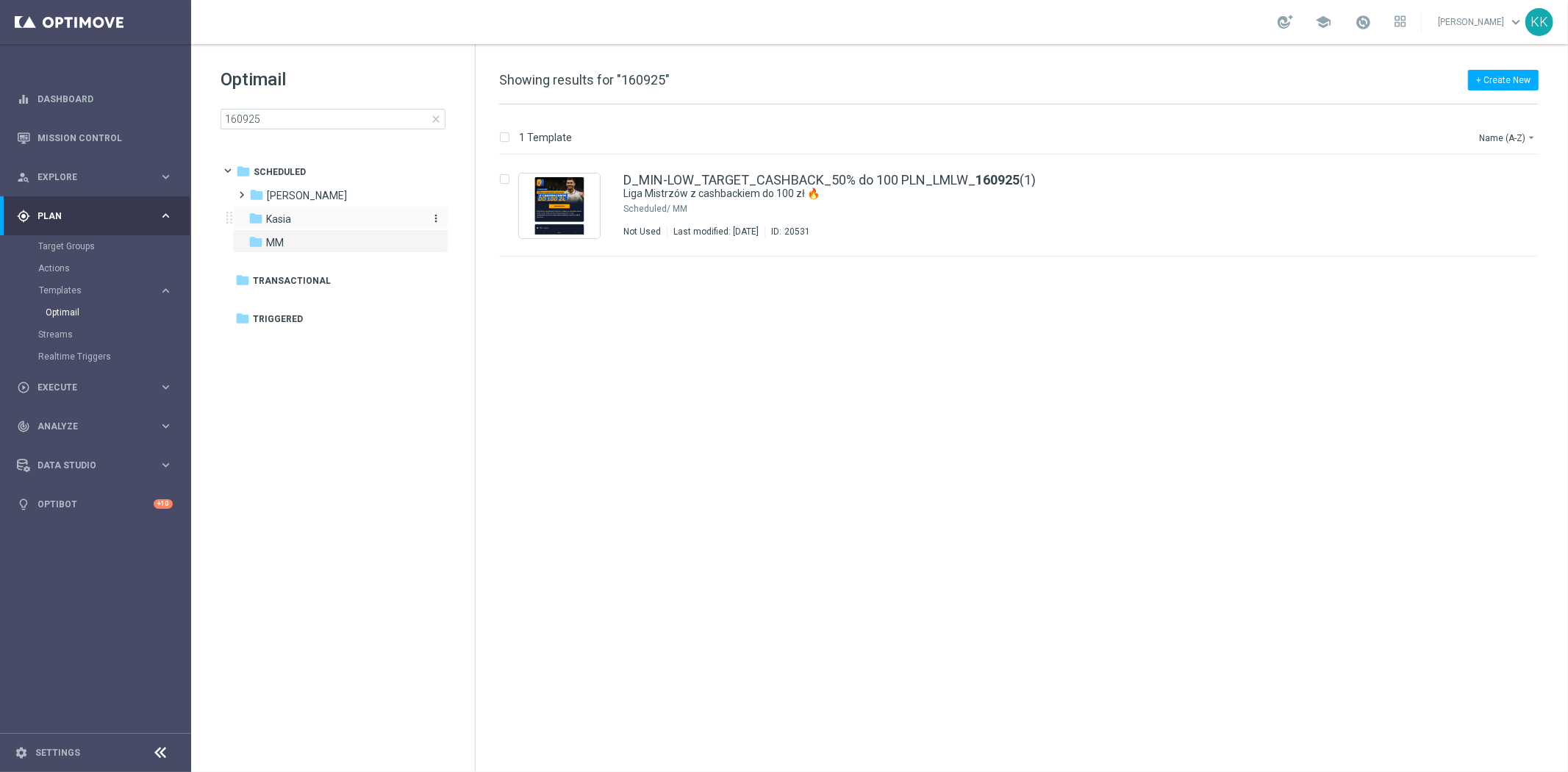
click at [297, 218] on div "folder Kasia" at bounding box center [333, 219] width 169 height 17
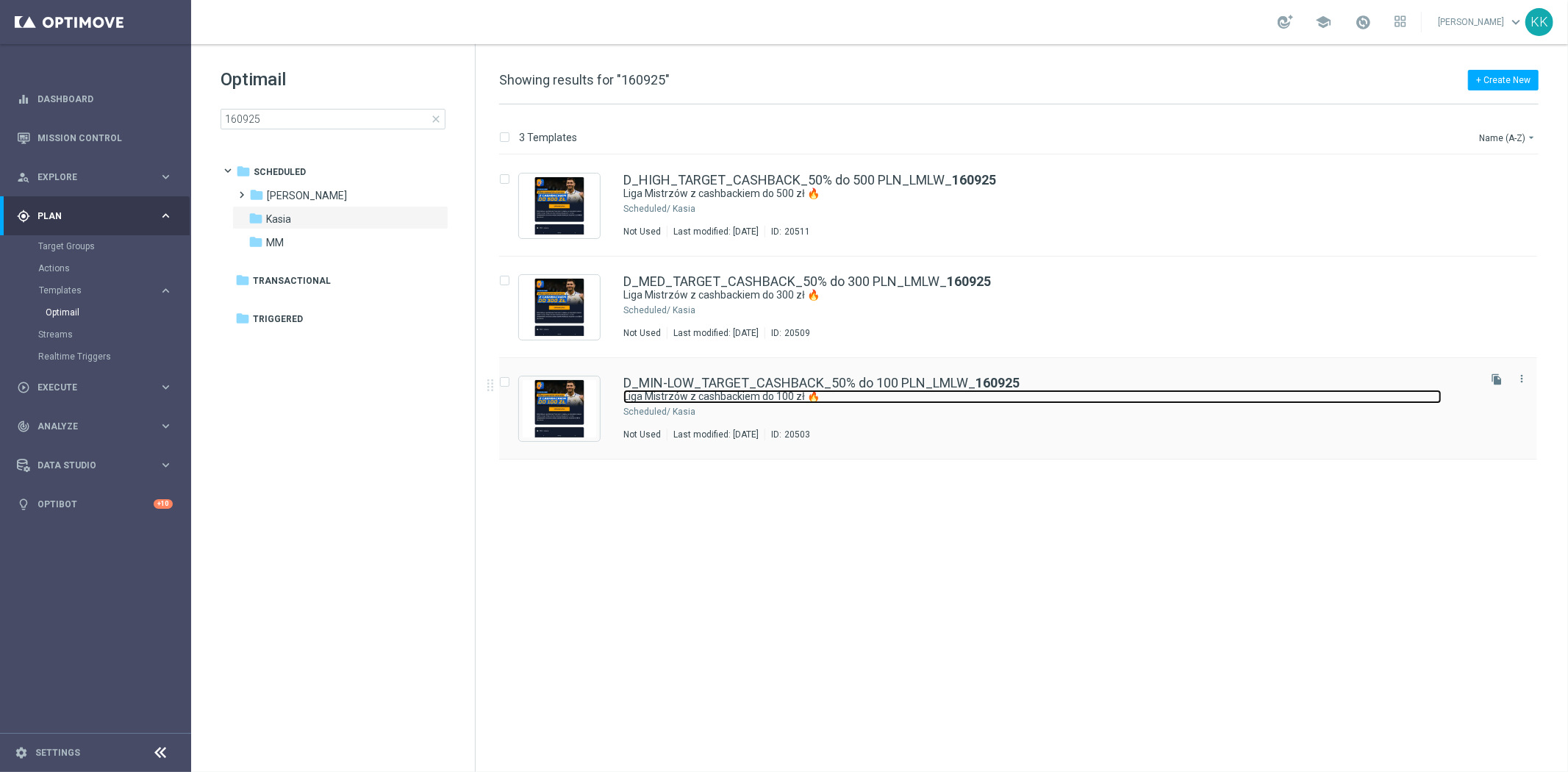
click at [682, 391] on link "Liga Mistrzów z cashbackiem do 100 zł 🔥" at bounding box center [1032, 396] width 818 height 14
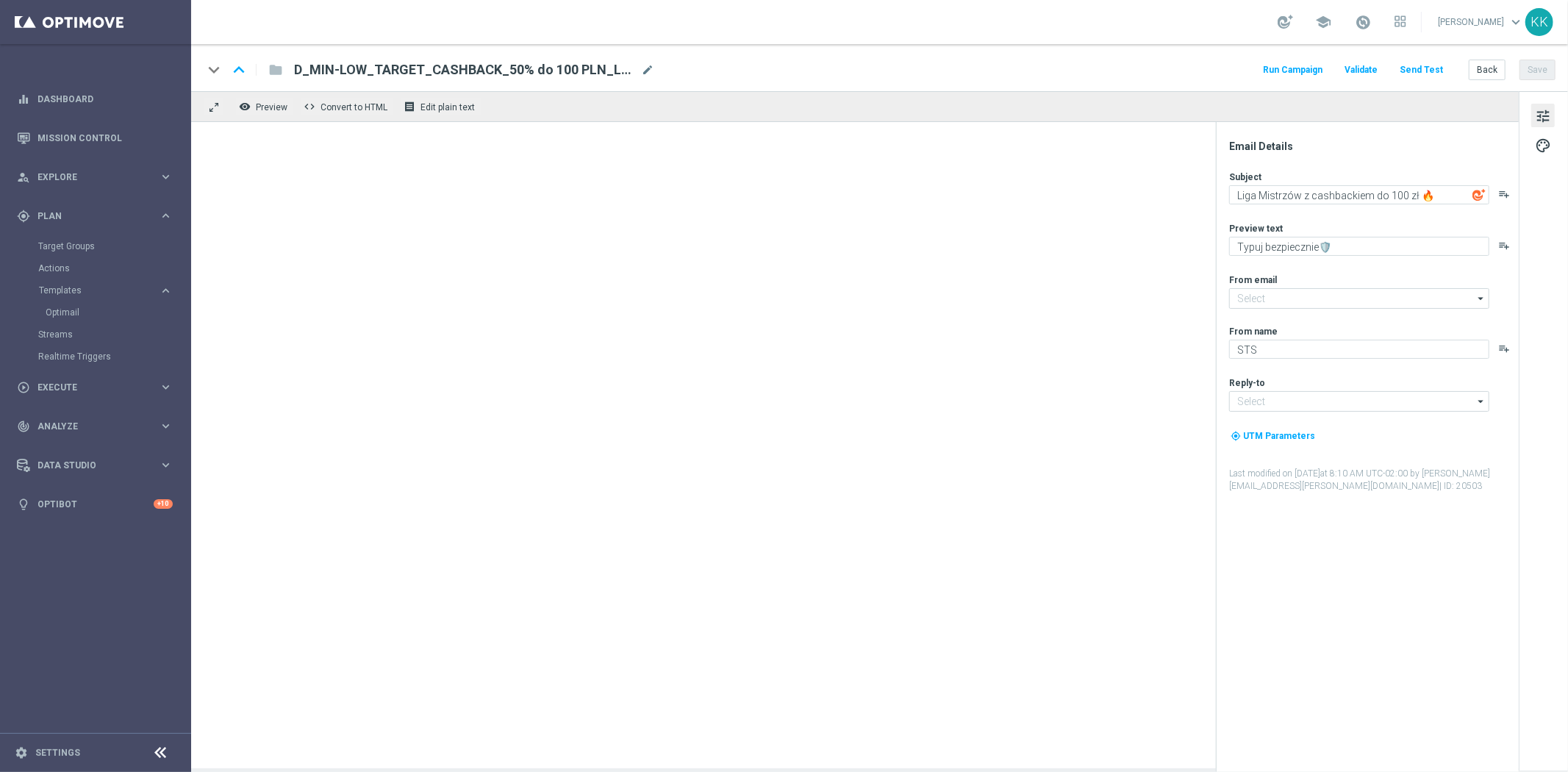
type input "oferta@sts.pl"
type input "kontakt@sts.pl"
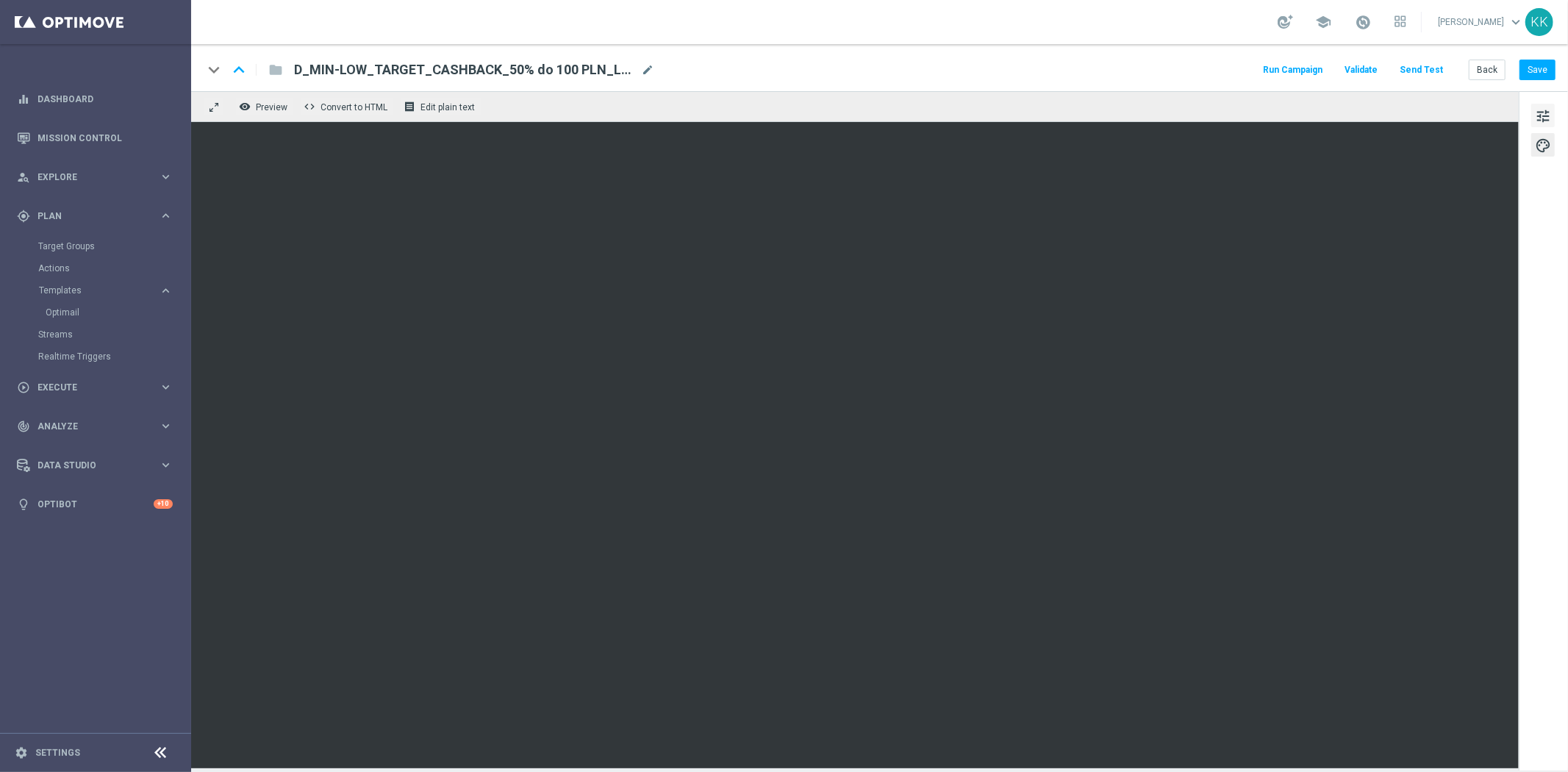
click at [1552, 111] on button "tune" at bounding box center [1542, 115] width 24 height 24
click at [1476, 77] on button "Back" at bounding box center [1486, 69] width 37 height 21
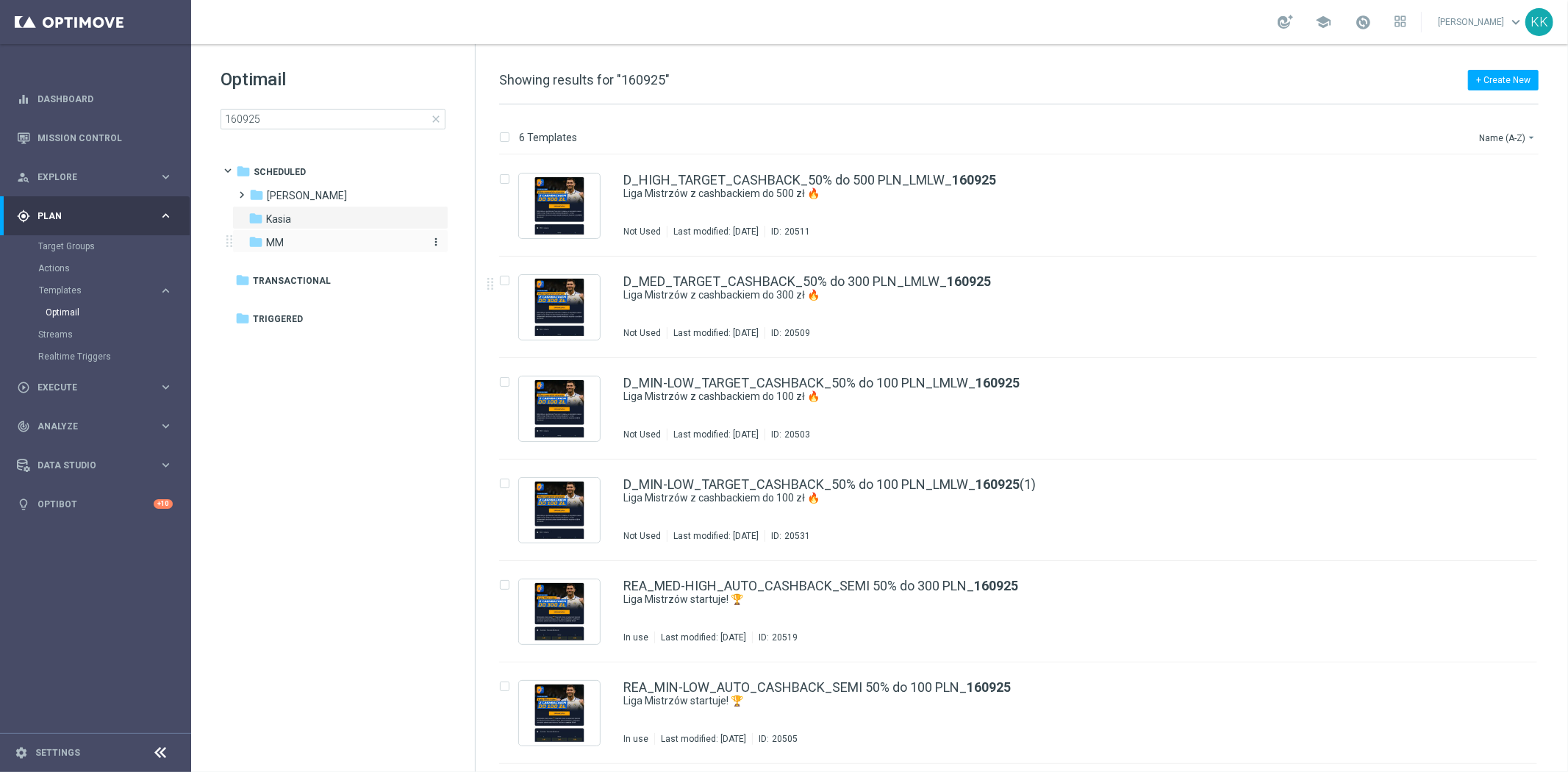
click at [306, 236] on div "folder MM" at bounding box center [333, 243] width 169 height 17
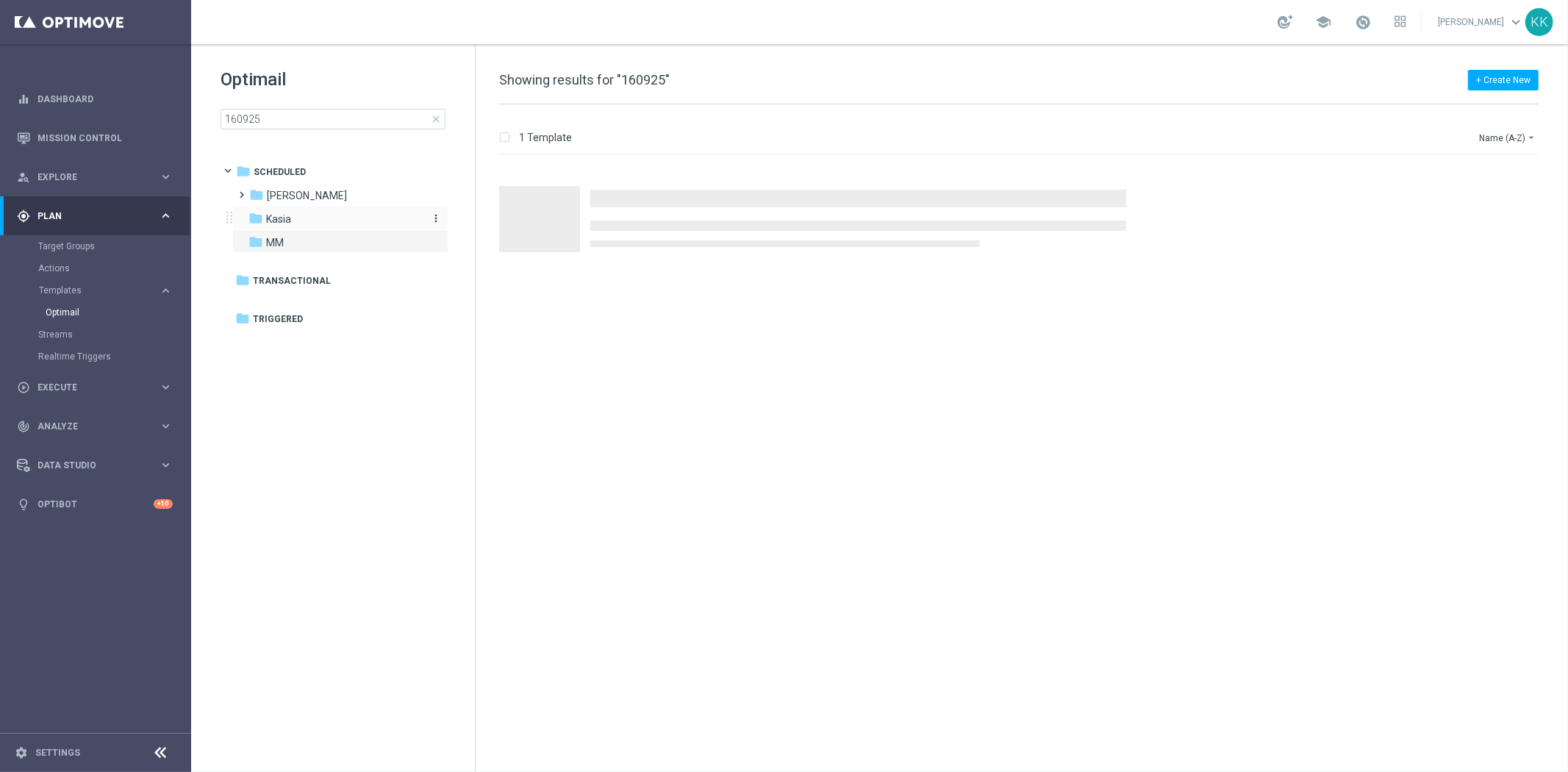
click at [305, 225] on div "folder Kasia" at bounding box center [333, 219] width 169 height 17
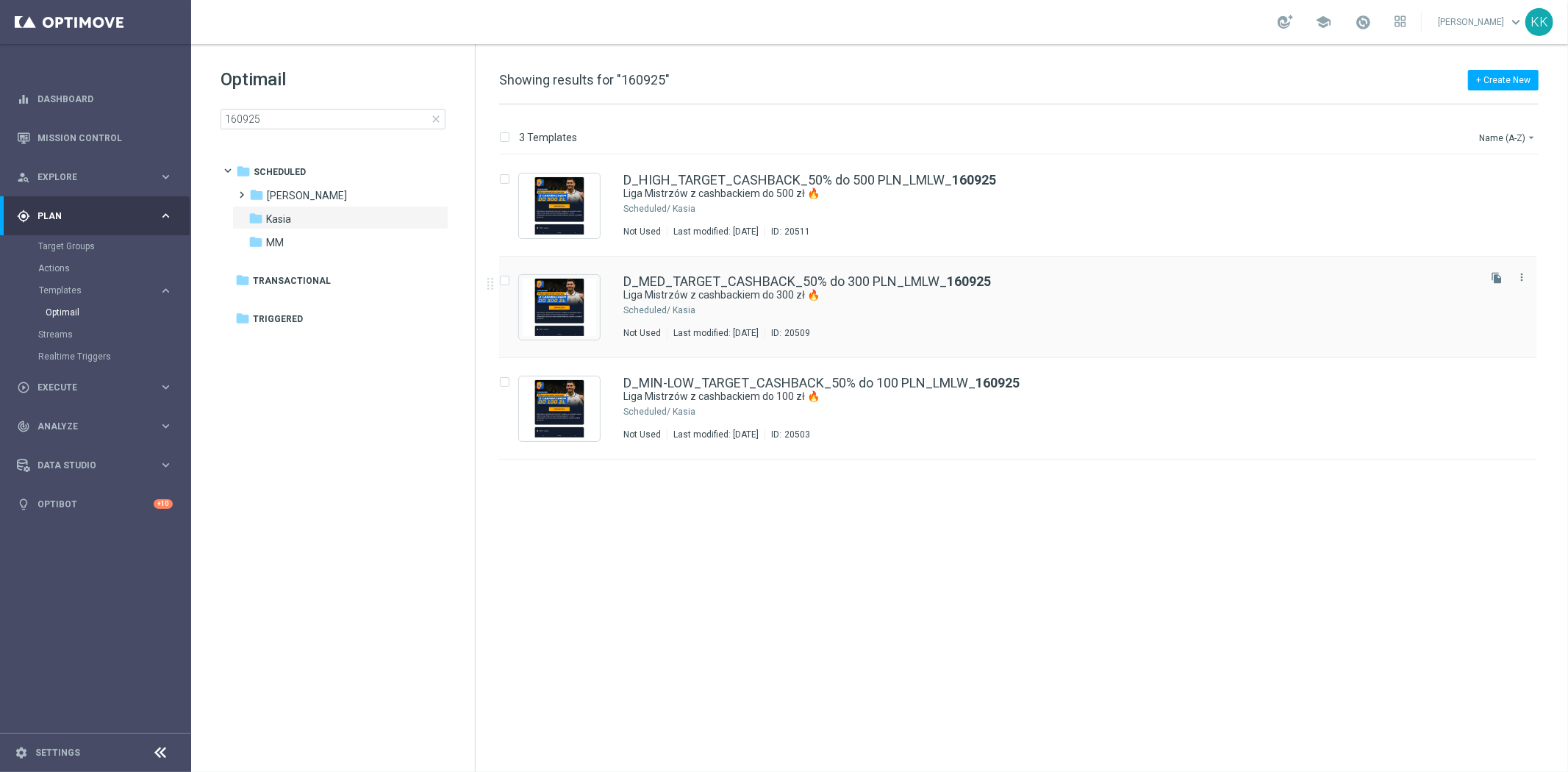
click at [805, 314] on div "Kasia" at bounding box center [1074, 310] width 803 height 12
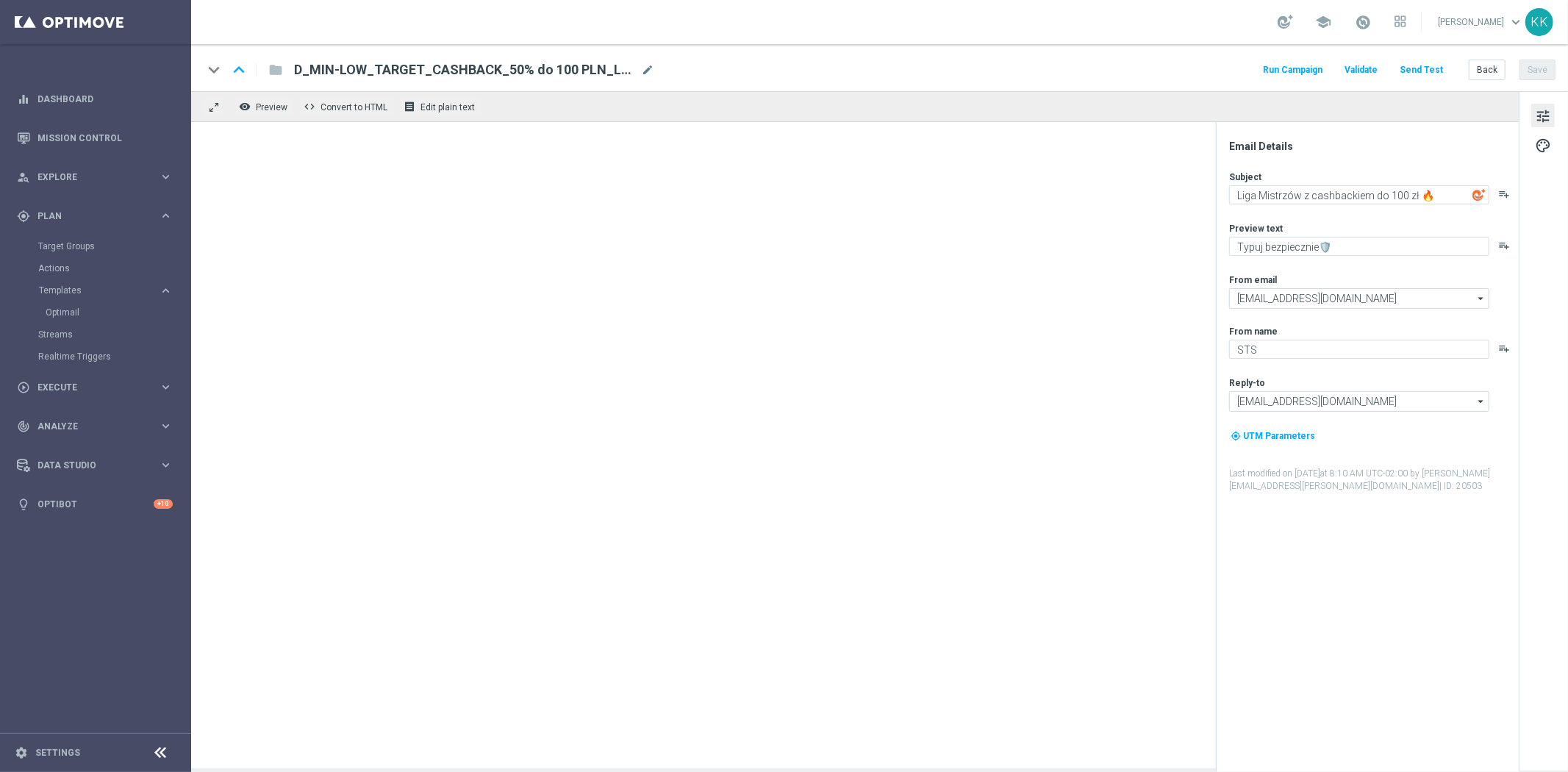
type textarea "Liga Mistrzów z cashbackiem do 300 zł 🔥"
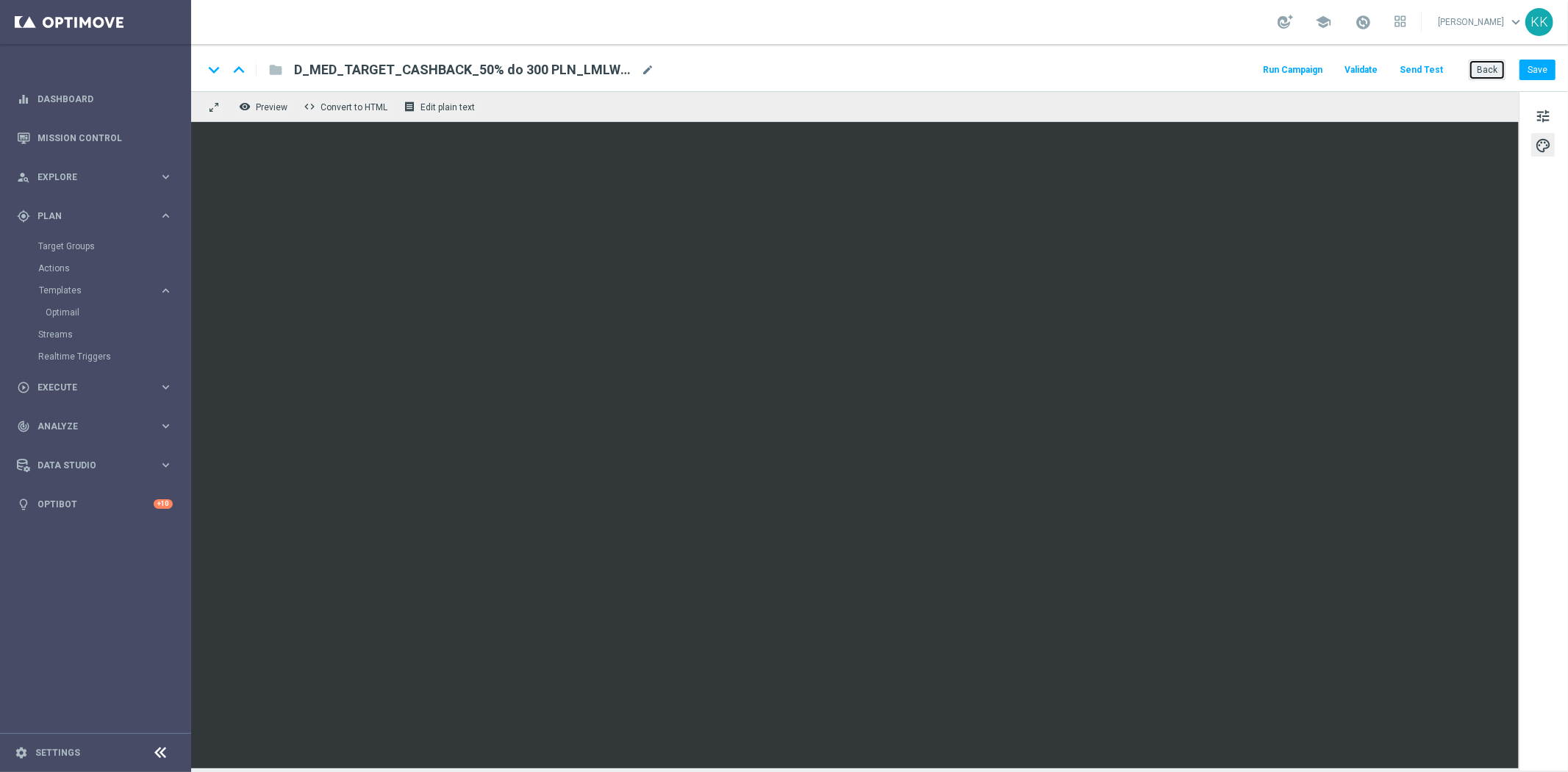
click at [1491, 70] on button "Back" at bounding box center [1486, 69] width 37 height 21
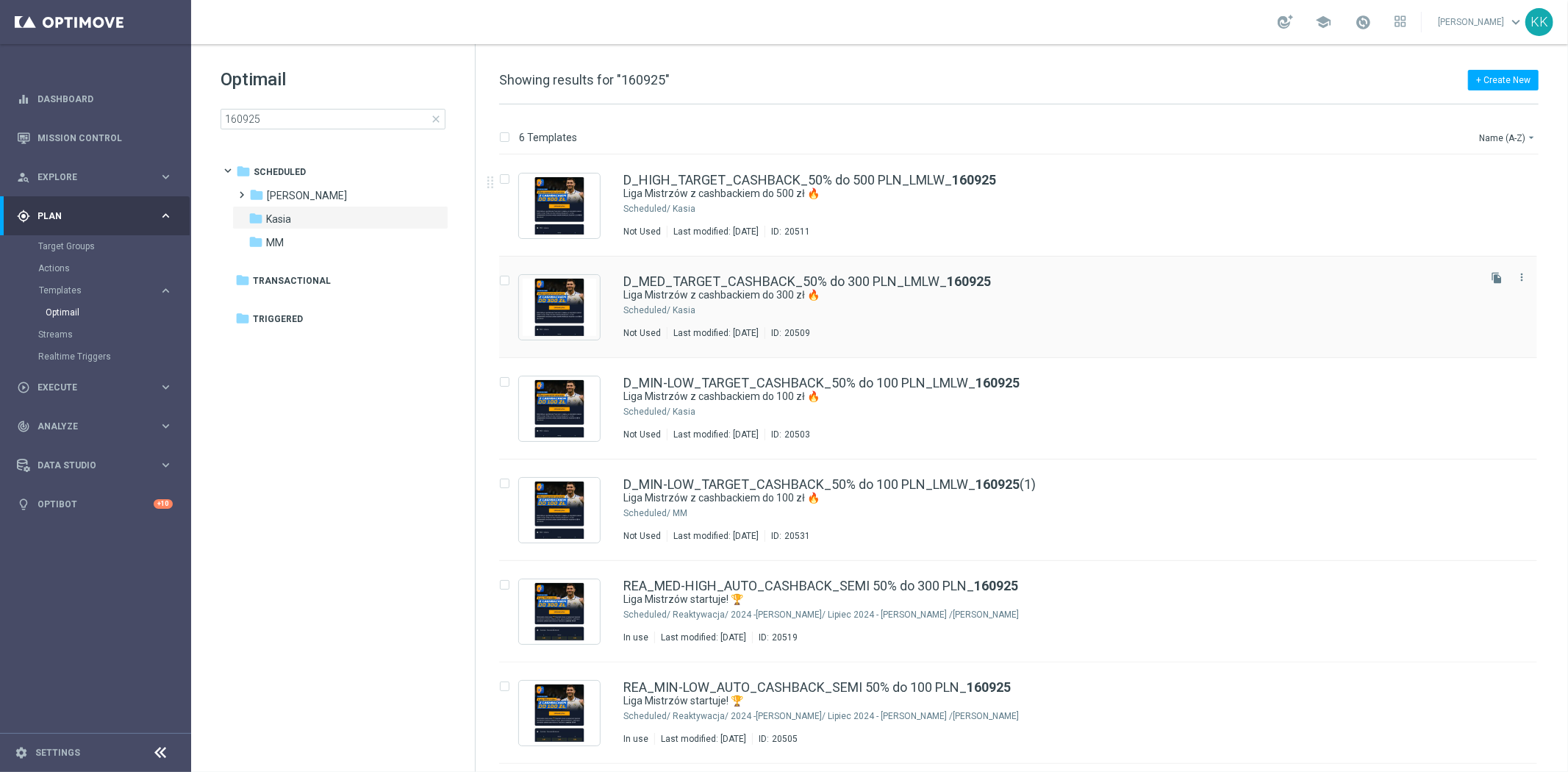
drag, startPoint x: 694, startPoint y: 204, endPoint x: 721, endPoint y: 274, distance: 75.0
click at [694, 204] on div "Kasia" at bounding box center [1074, 208] width 803 height 12
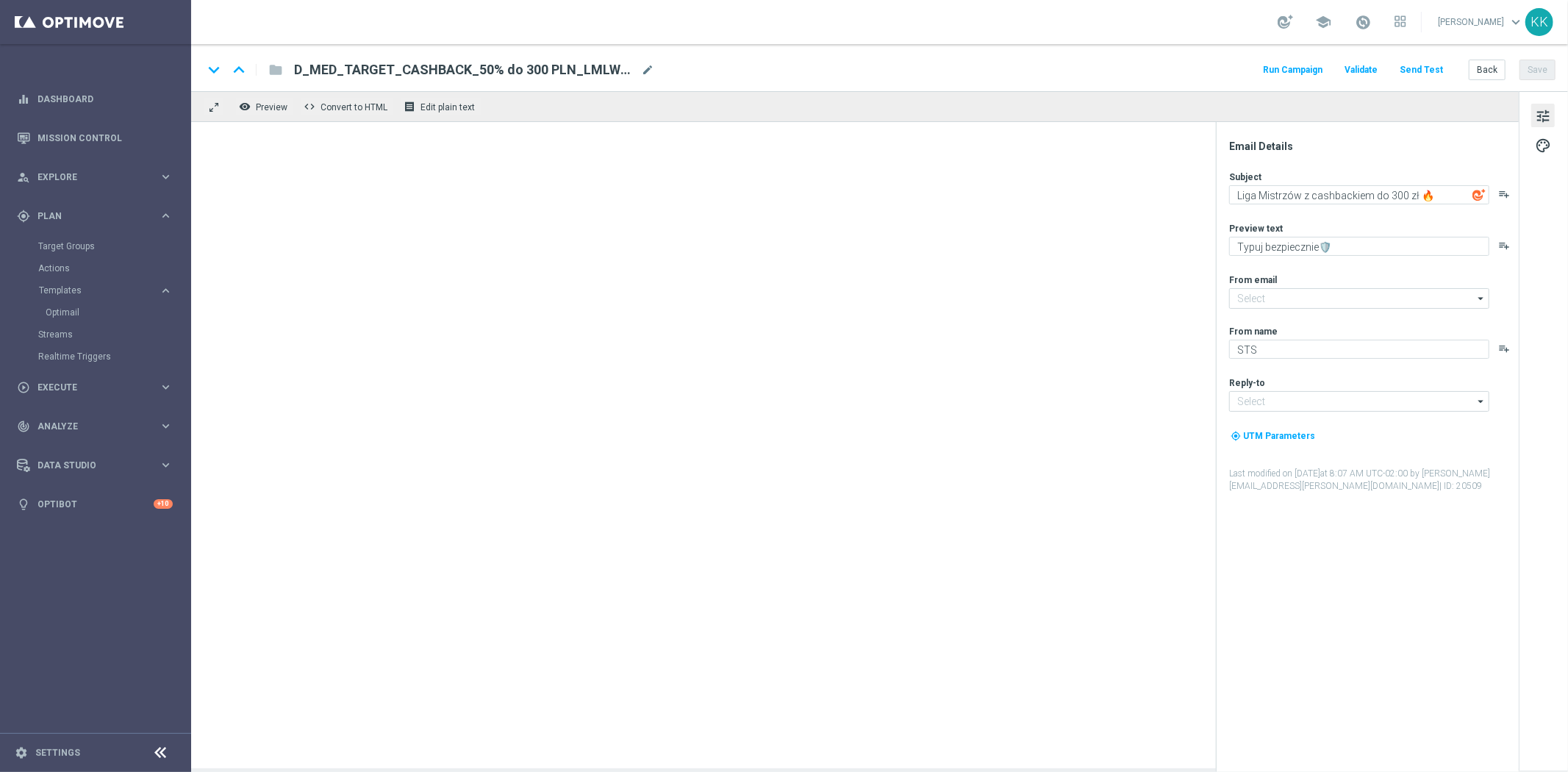
type input "oferta@sts.pl"
type input "kontakt@sts.pl"
type textarea "Liga Mistrzów z cashbackiem do 500 zł 🔥"
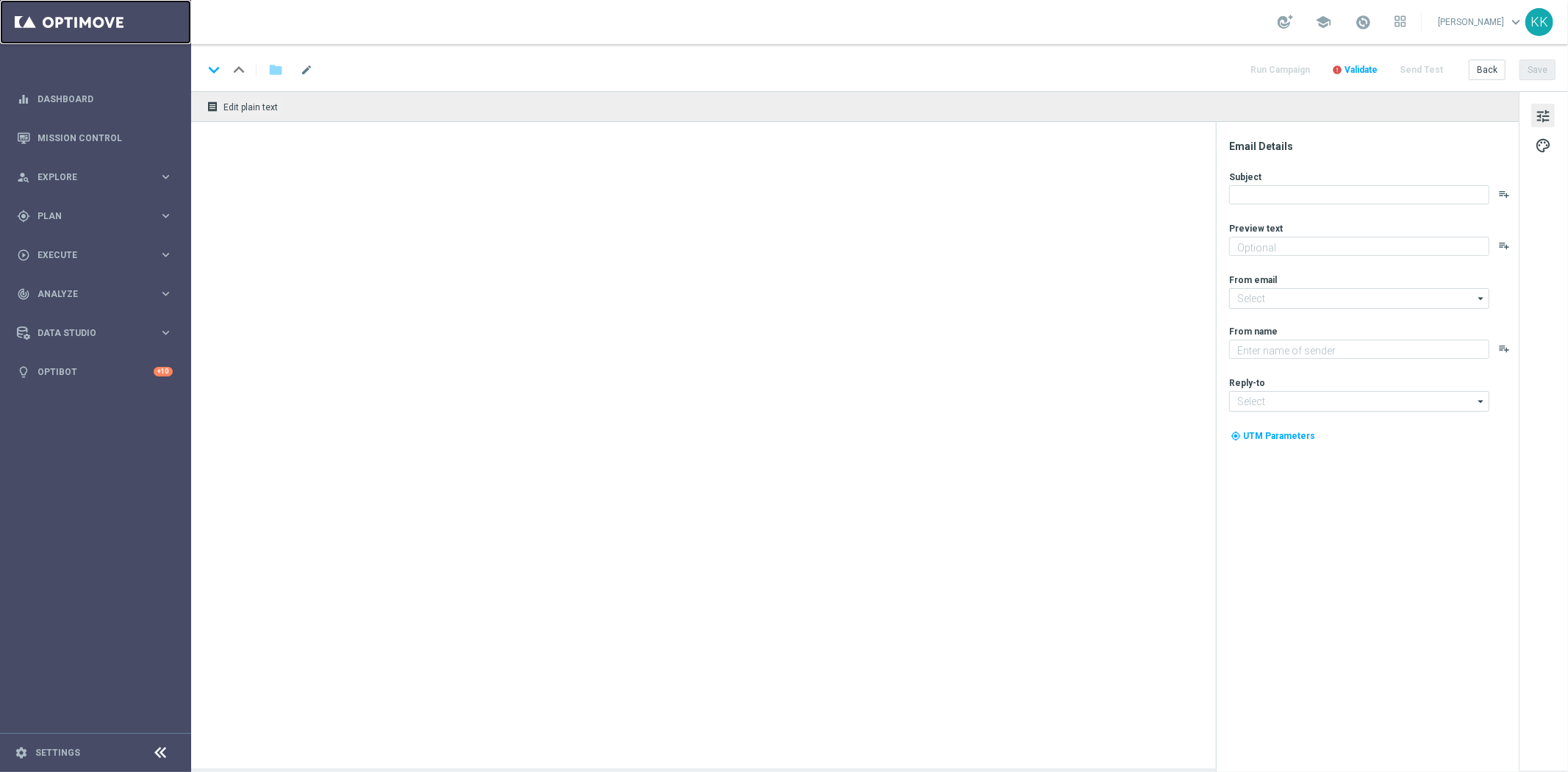
click at [114, 31] on link at bounding box center [96, 22] width 191 height 44
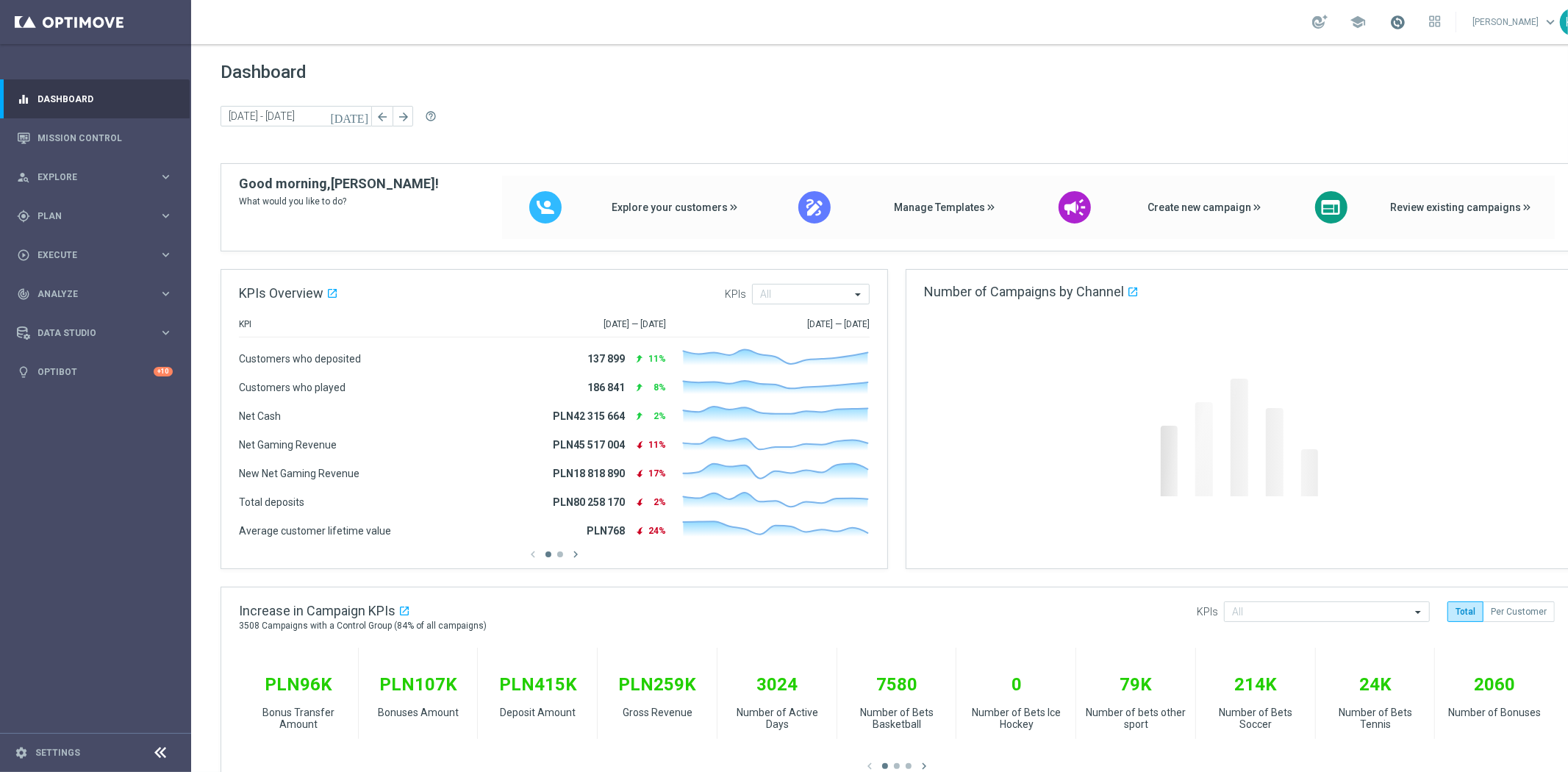
click at [1393, 22] on span at bounding box center [1398, 22] width 16 height 16
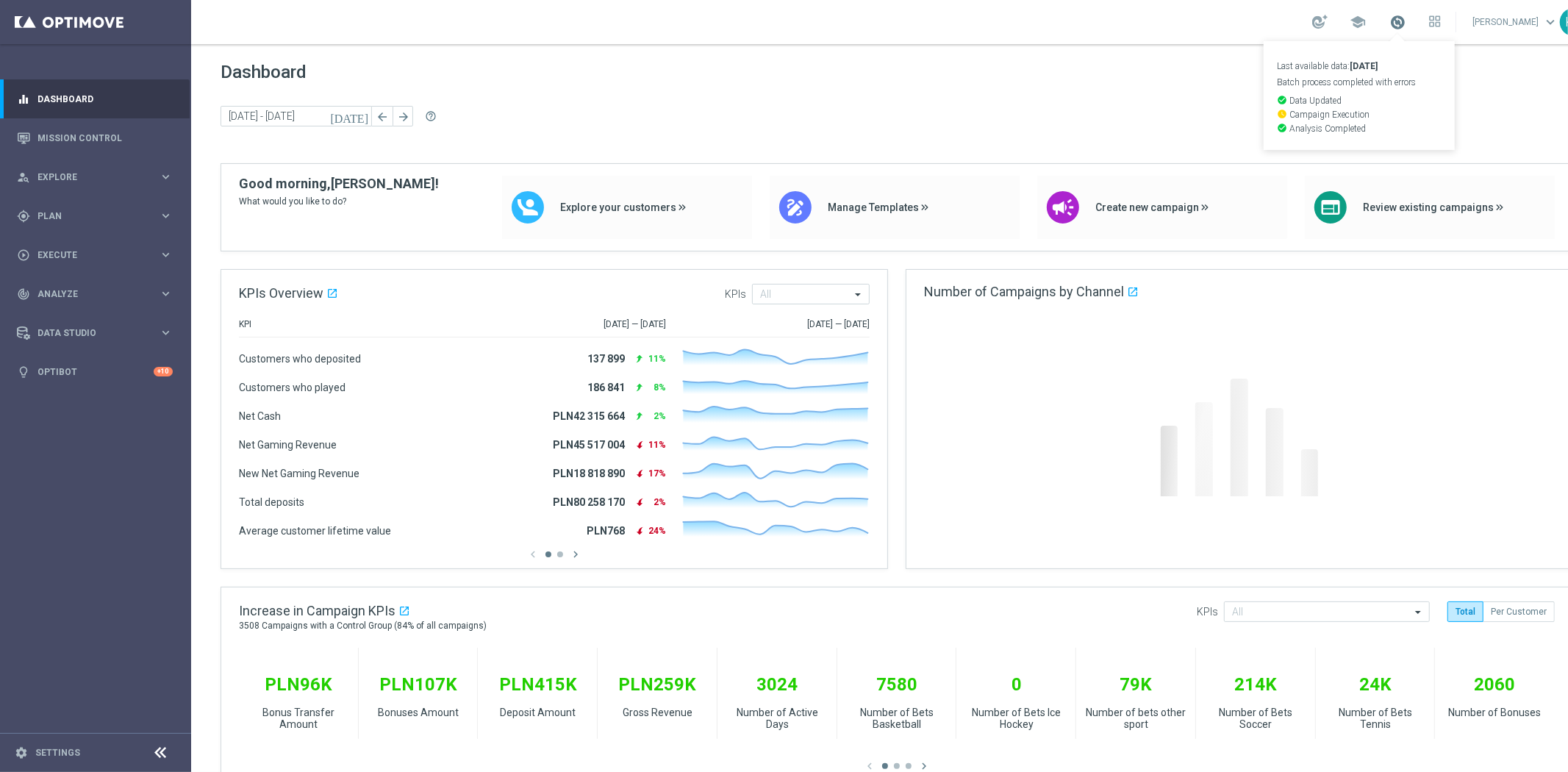
click at [1393, 23] on span at bounding box center [1398, 22] width 16 height 16
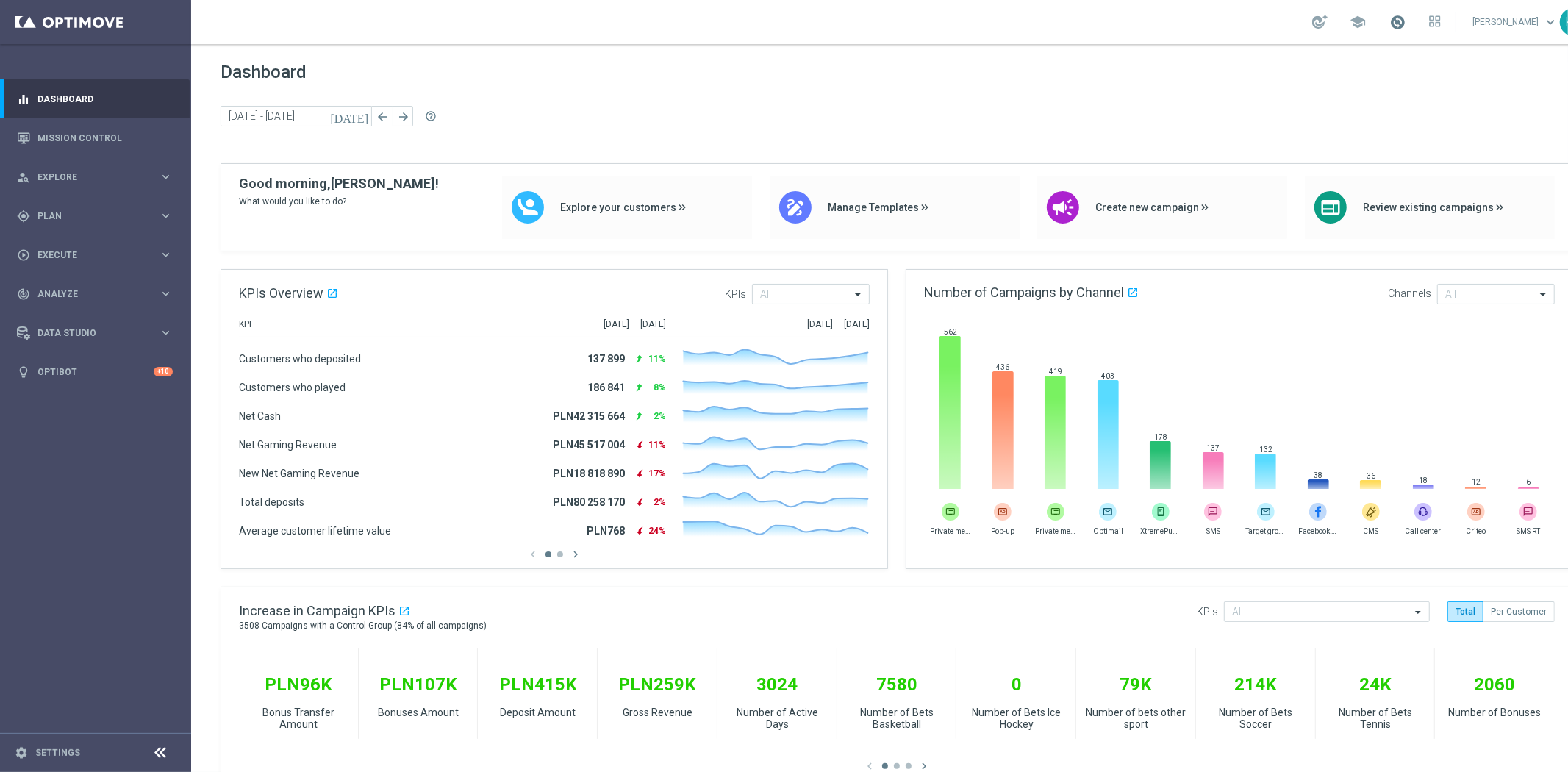
click at [1400, 19] on span at bounding box center [1398, 22] width 16 height 16
click at [44, 216] on span "Plan" at bounding box center [98, 216] width 121 height 9
click at [56, 236] on div "Target Groups" at bounding box center [114, 246] width 152 height 22
click at [61, 241] on link "Target Groups" at bounding box center [95, 246] width 114 height 12
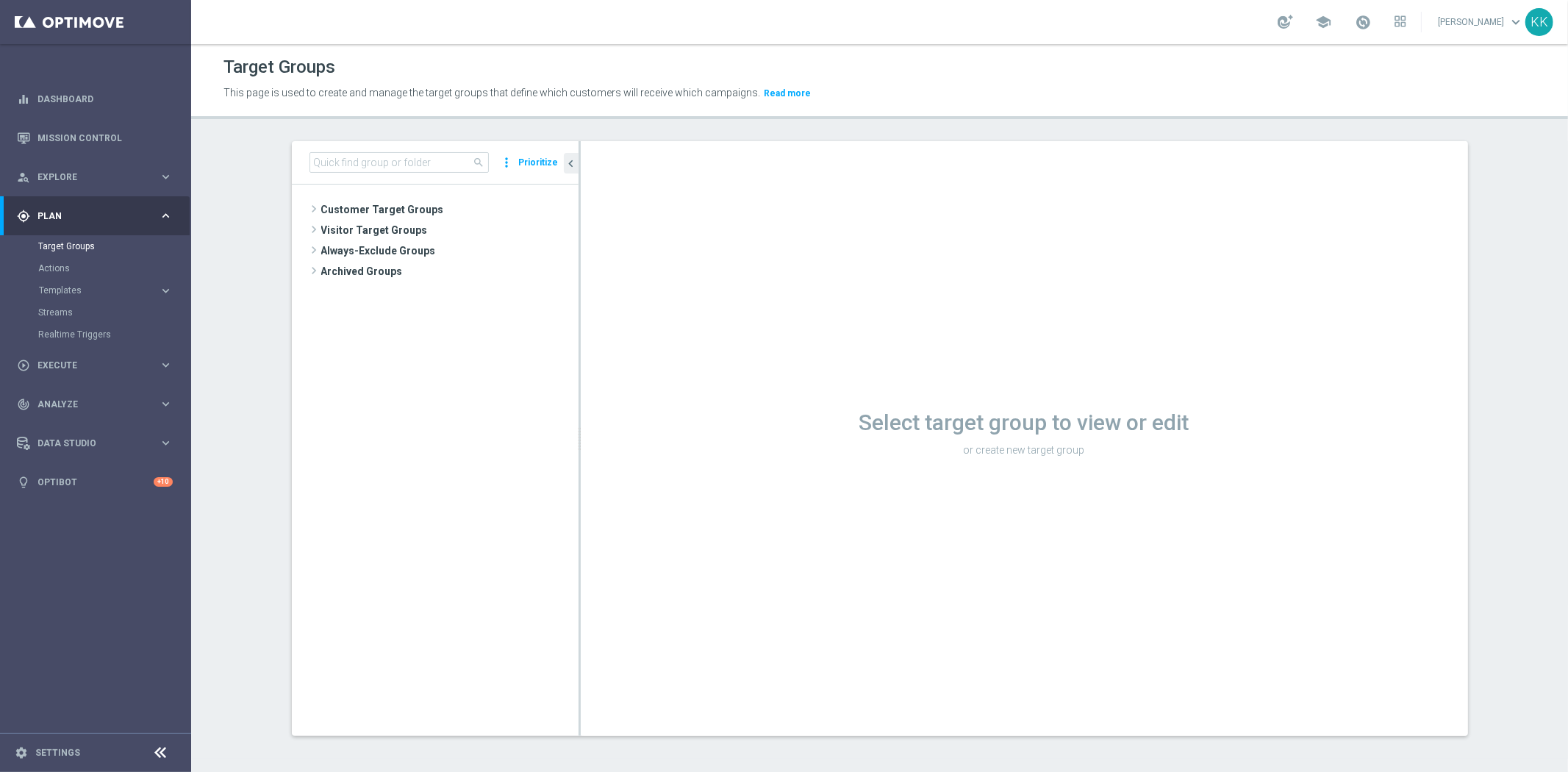
scroll to position [2, 0]
click at [401, 151] on input at bounding box center [399, 161] width 180 height 21
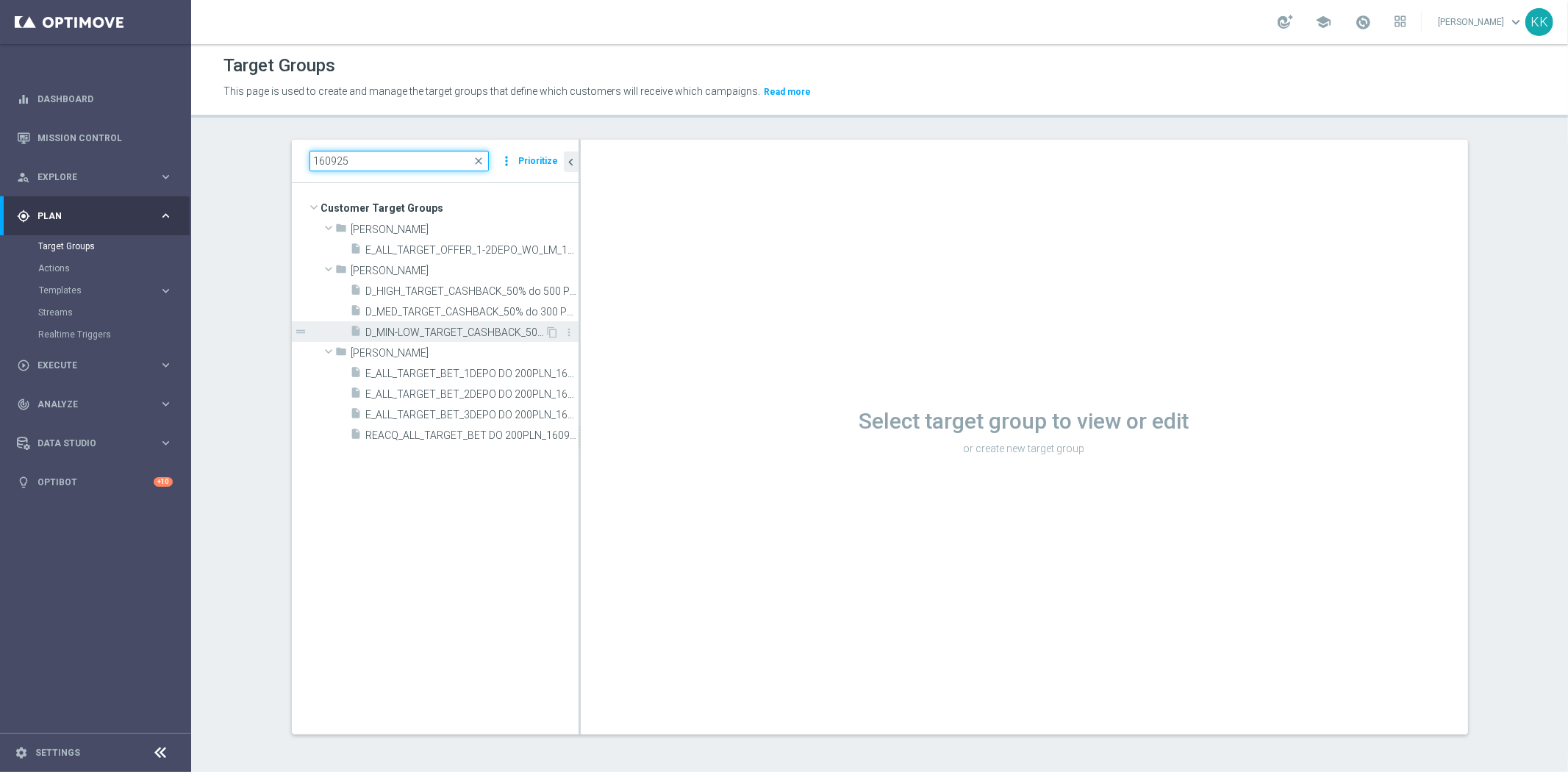
type input "160925"
click at [375, 331] on span "D_MIN-LOW_TARGET_CASHBACK_50% do 100 PLN_LMLW_160925" at bounding box center [455, 332] width 180 height 12
click at [419, 326] on span "D_MIN-LOW_TARGET_CASHBACK_50% do 100 PLN_LMLW_160925" at bounding box center [455, 332] width 180 height 12
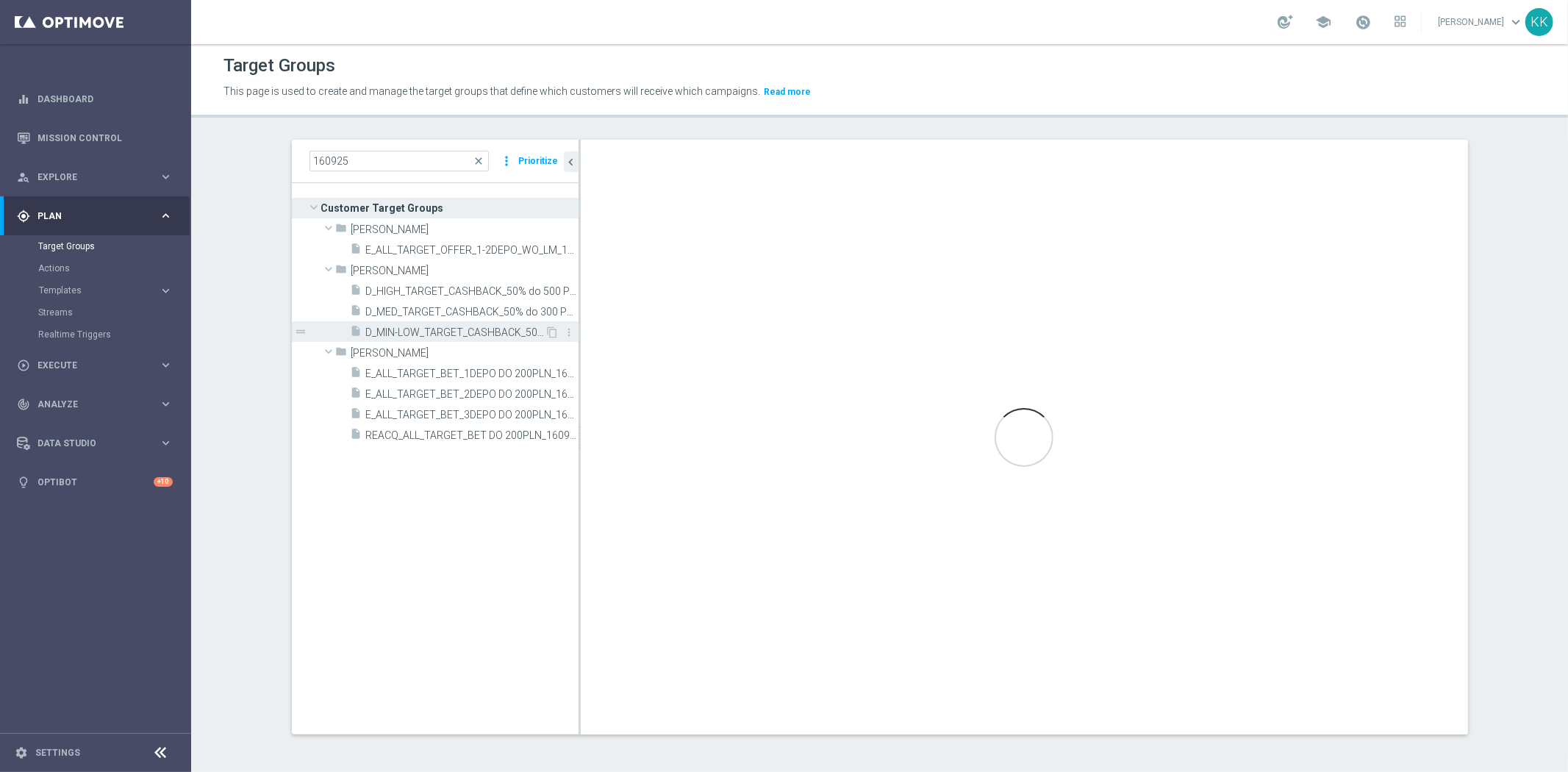
click at [436, 330] on span "D_MIN-LOW_TARGET_CASHBACK_50% do 100 PLN_LMLW_160925" at bounding box center [455, 332] width 180 height 12
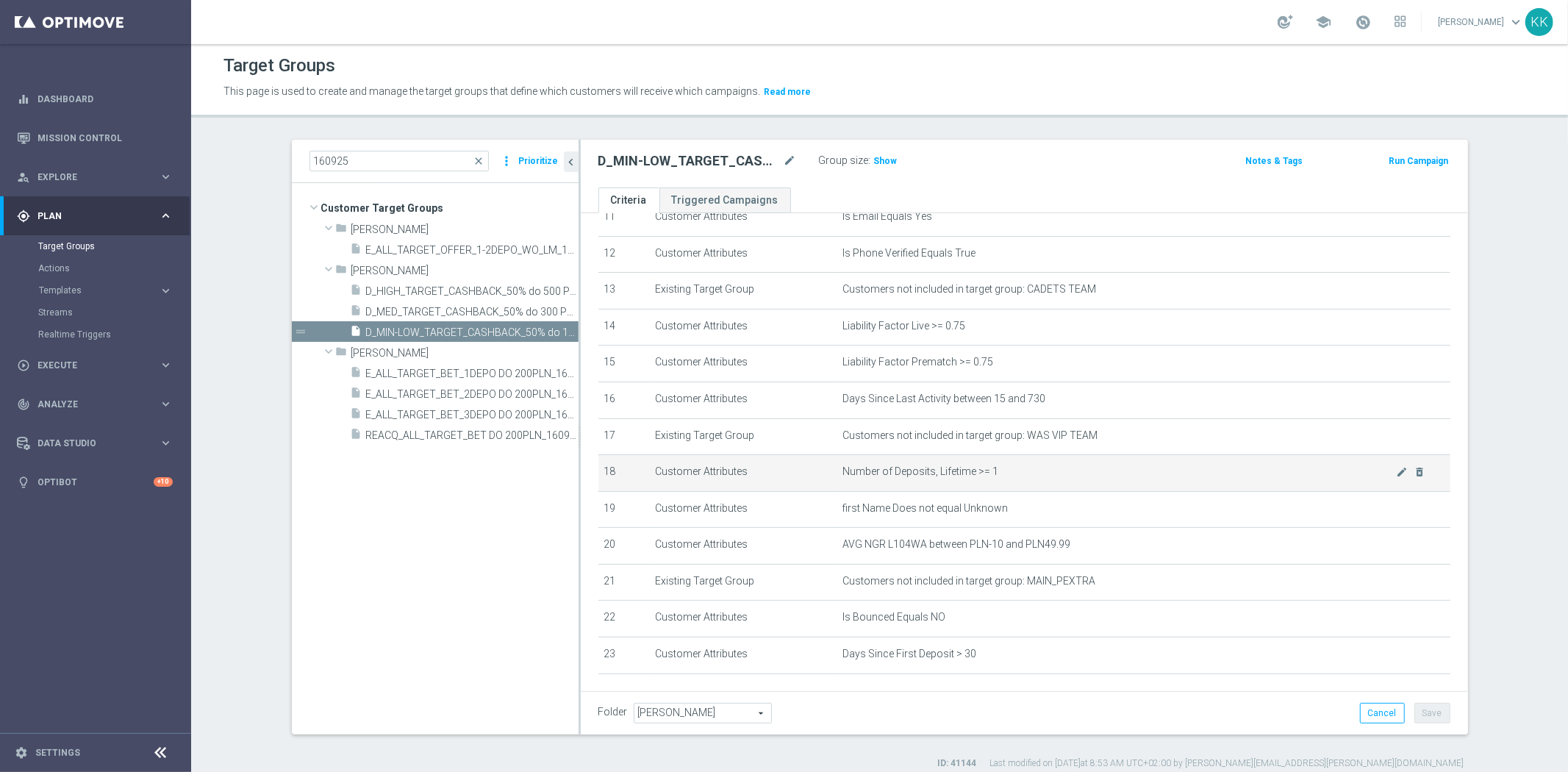
scroll to position [491, 0]
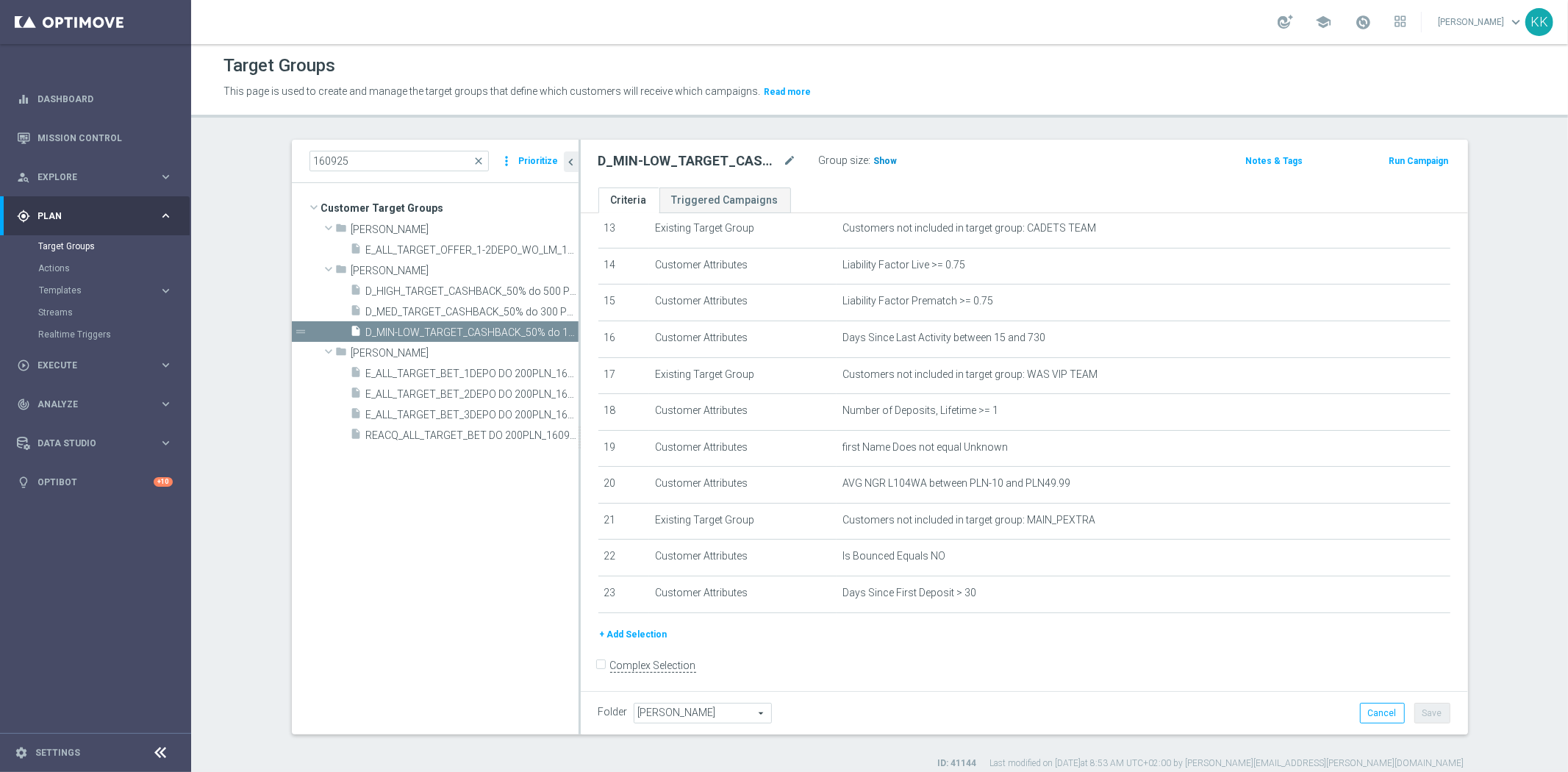
click at [876, 159] on span "Show" at bounding box center [885, 161] width 24 height 10
click at [413, 309] on span "D_MED_TARGET_CASHBACK_50% do 300 PLN_LMLW_160925" at bounding box center [455, 311] width 180 height 12
click at [880, 157] on span "Show" at bounding box center [885, 161] width 24 height 10
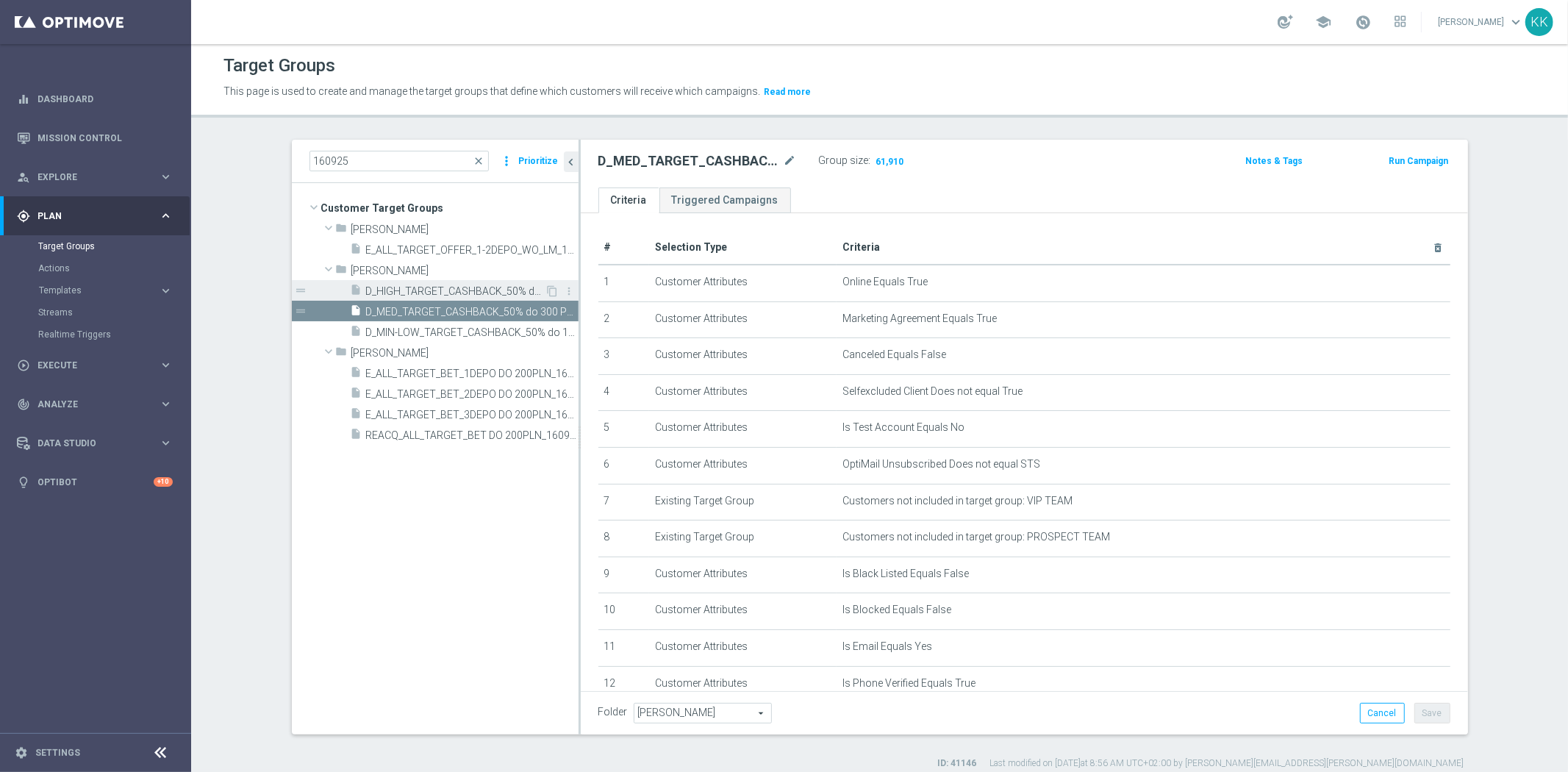
click at [390, 294] on span "D_HIGH_TARGET_CASHBACK_50% do 500 PLN_LMLW_160925" at bounding box center [455, 291] width 180 height 12
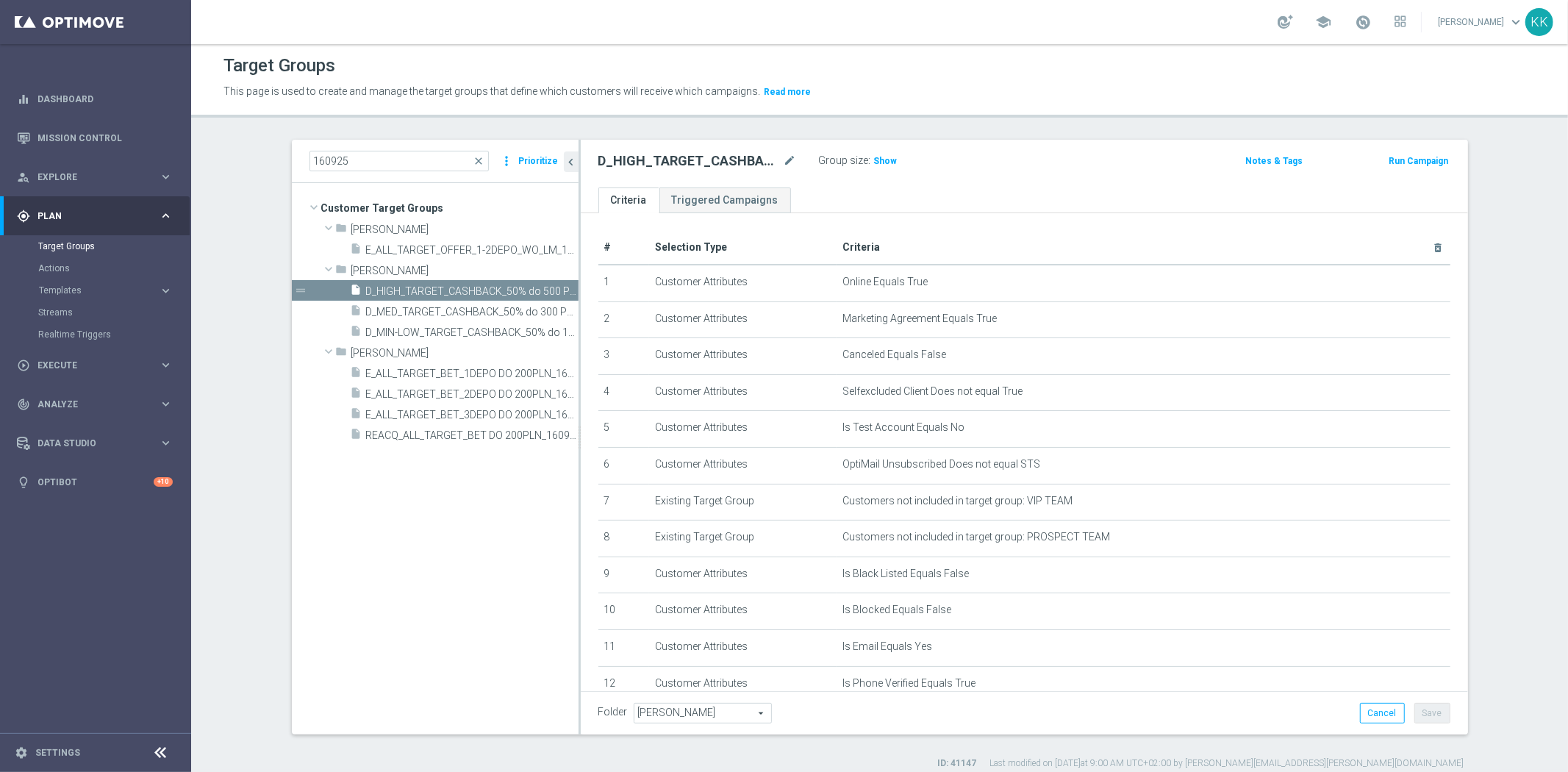
click at [872, 158] on h3 "Show" at bounding box center [885, 161] width 26 height 16
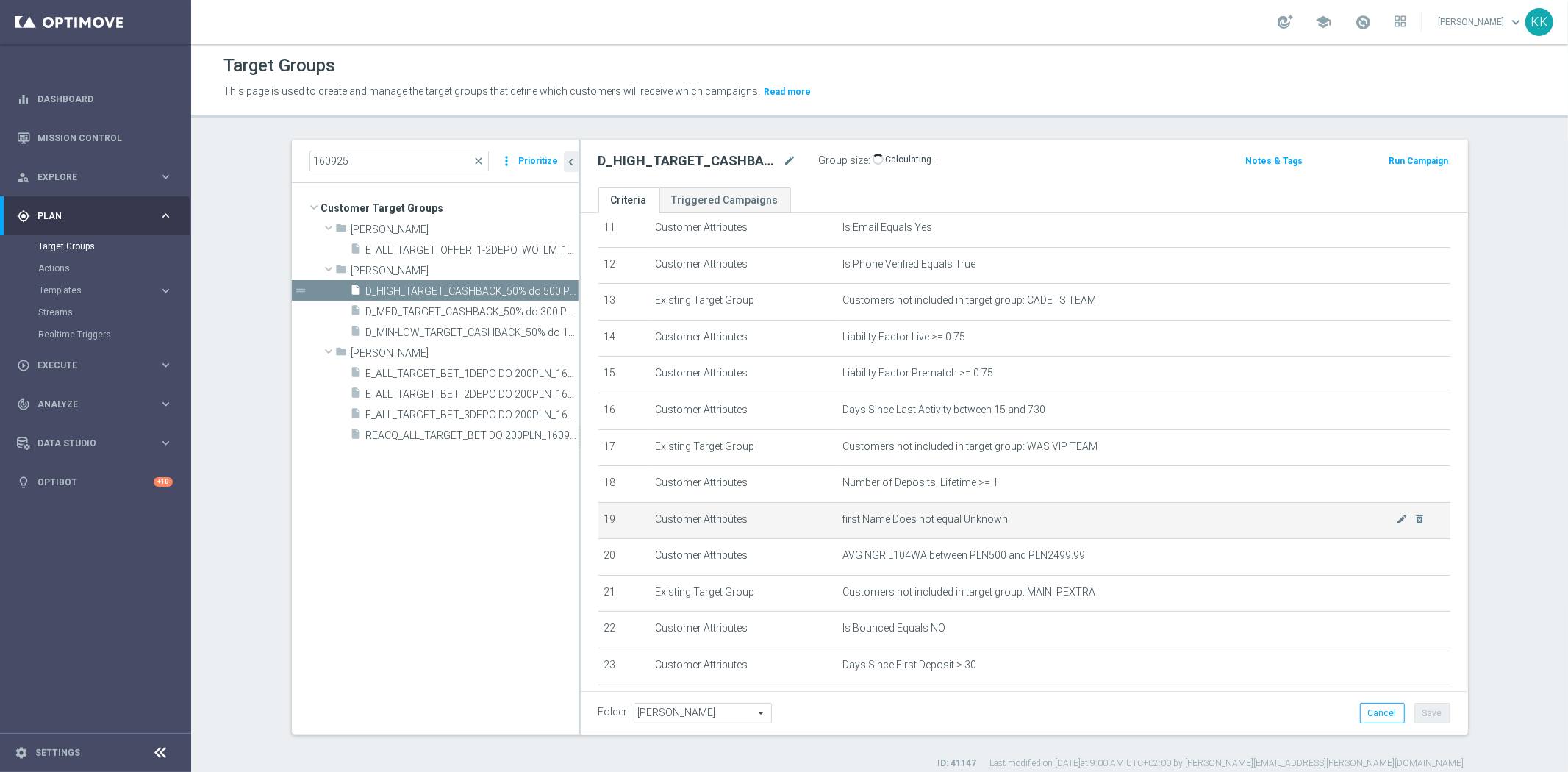
scroll to position [491, 0]
